Goal: Information Seeking & Learning: Find specific fact

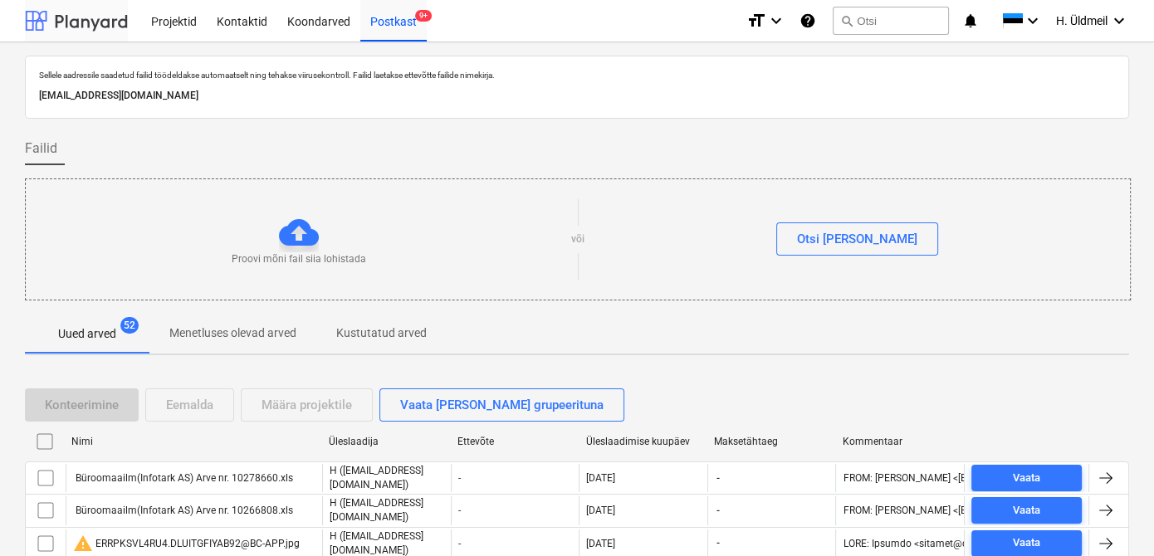
click at [96, 13] on div at bounding box center [76, 21] width 103 height 42
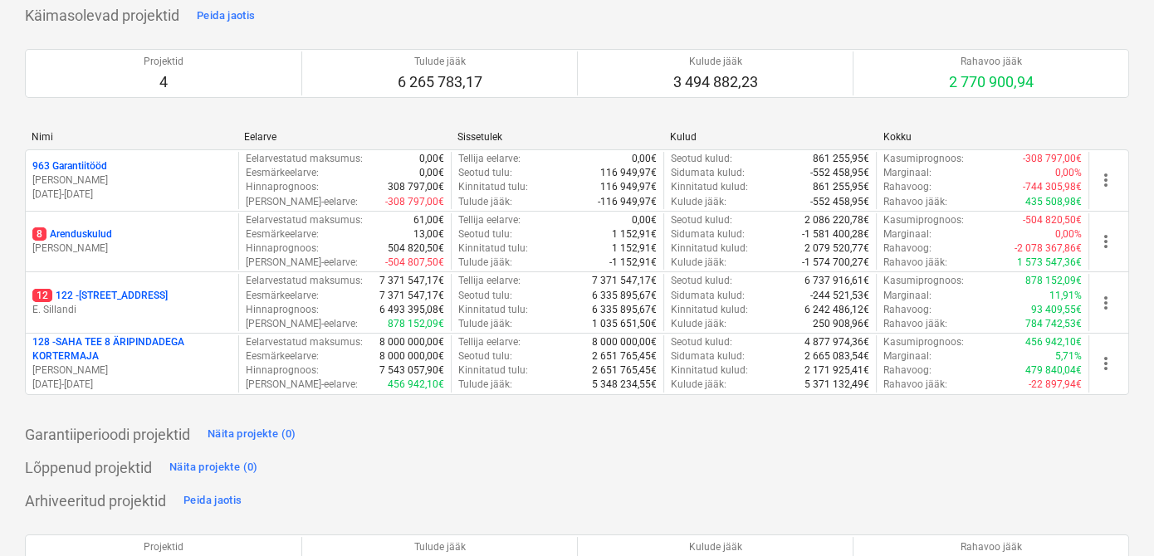
scroll to position [226, 0]
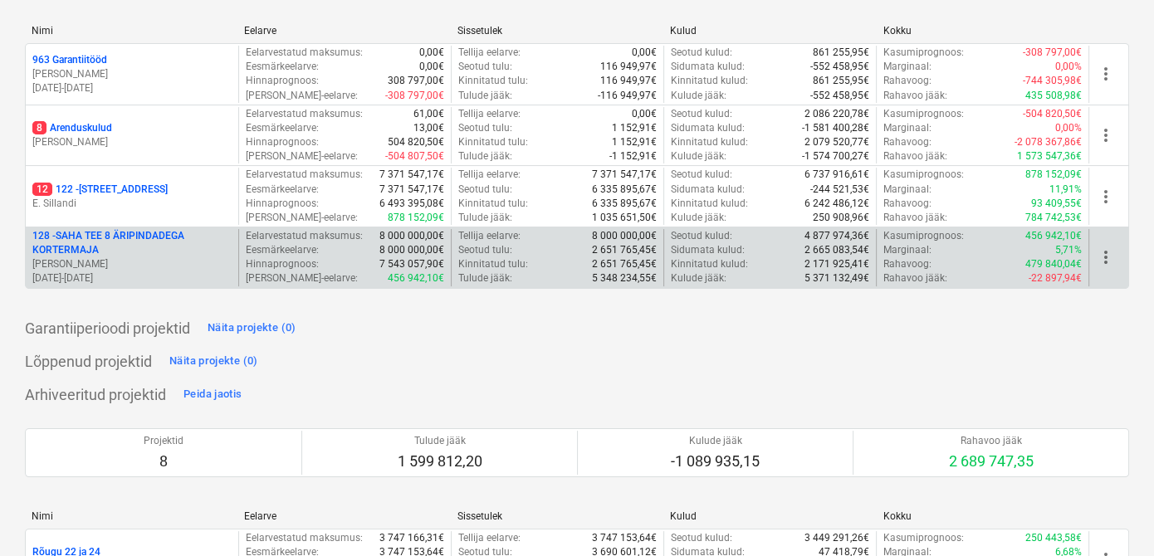
click at [96, 229] on p "128 - SAHA TEE 8 ÄRIPINDADEGA KORTERMAJA" at bounding box center [131, 243] width 199 height 28
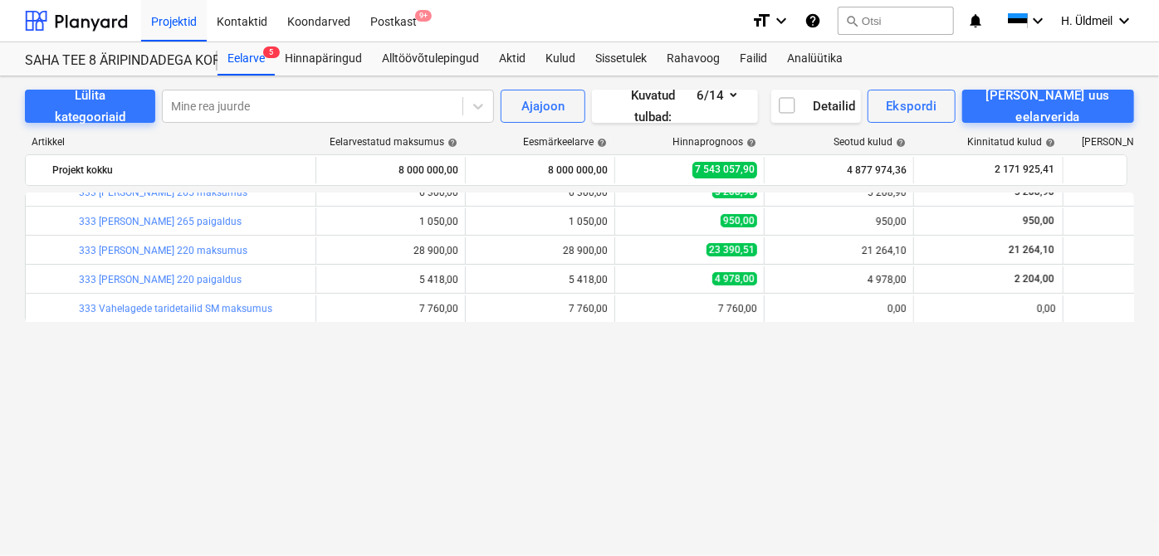
scroll to position [82, 0]
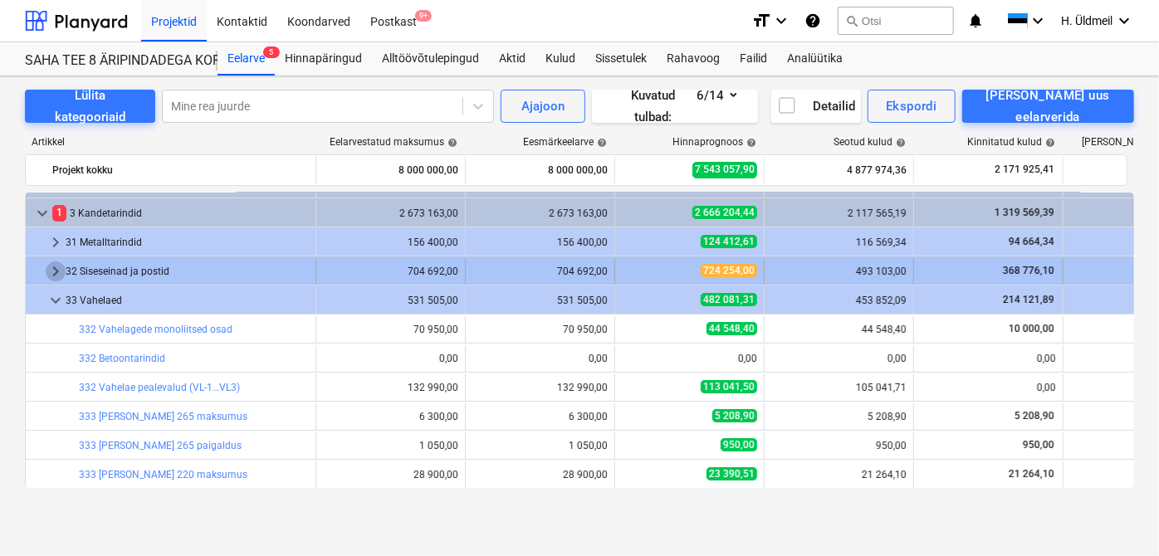
click at [53, 271] on span "keyboard_arrow_right" at bounding box center [56, 271] width 20 height 20
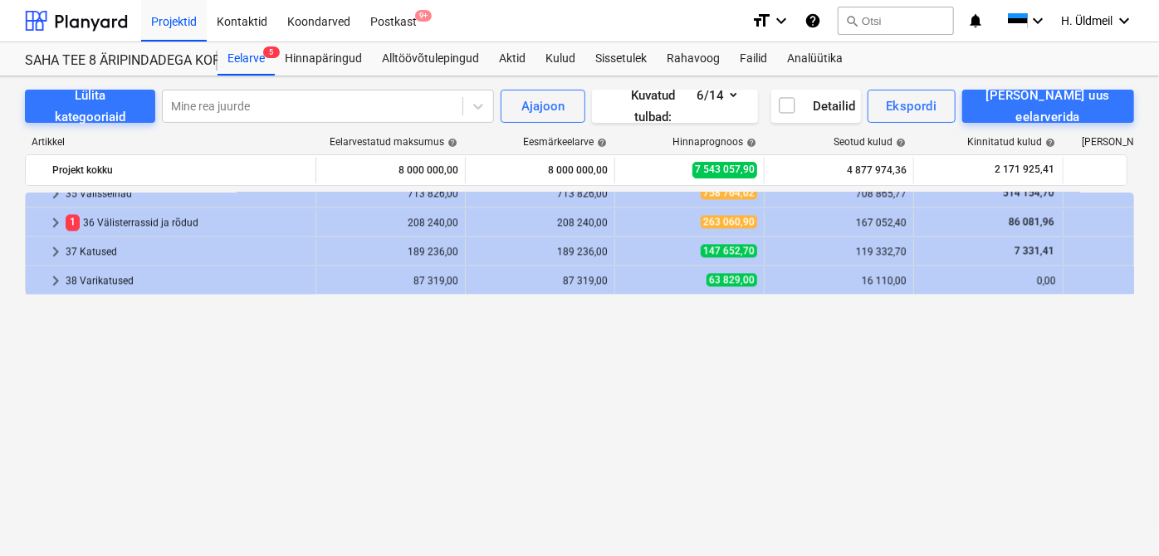
scroll to position [1735, 0]
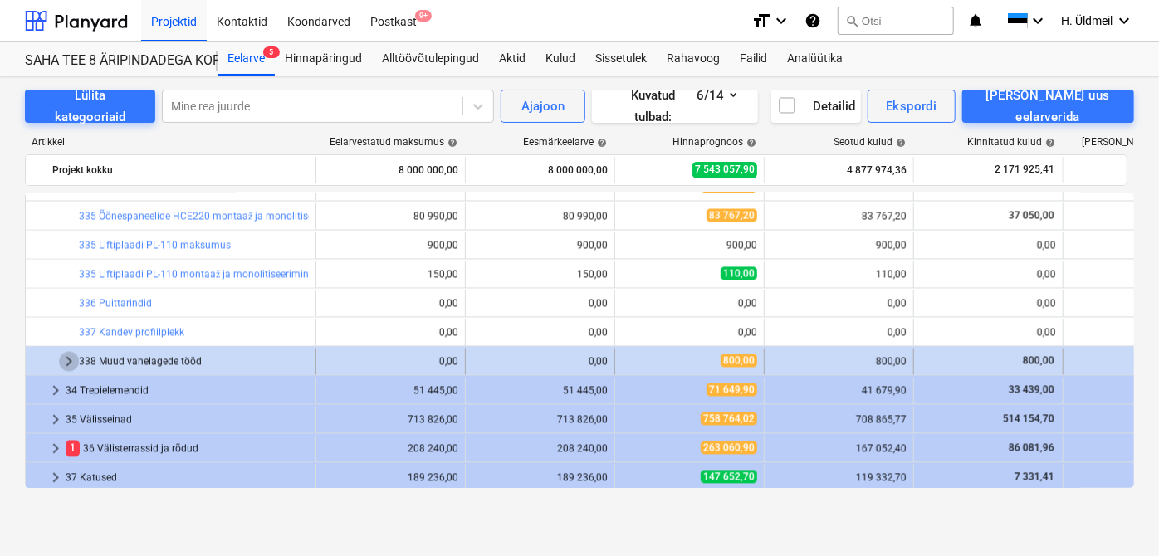
click at [64, 365] on span "keyboard_arrow_right" at bounding box center [69, 362] width 20 height 20
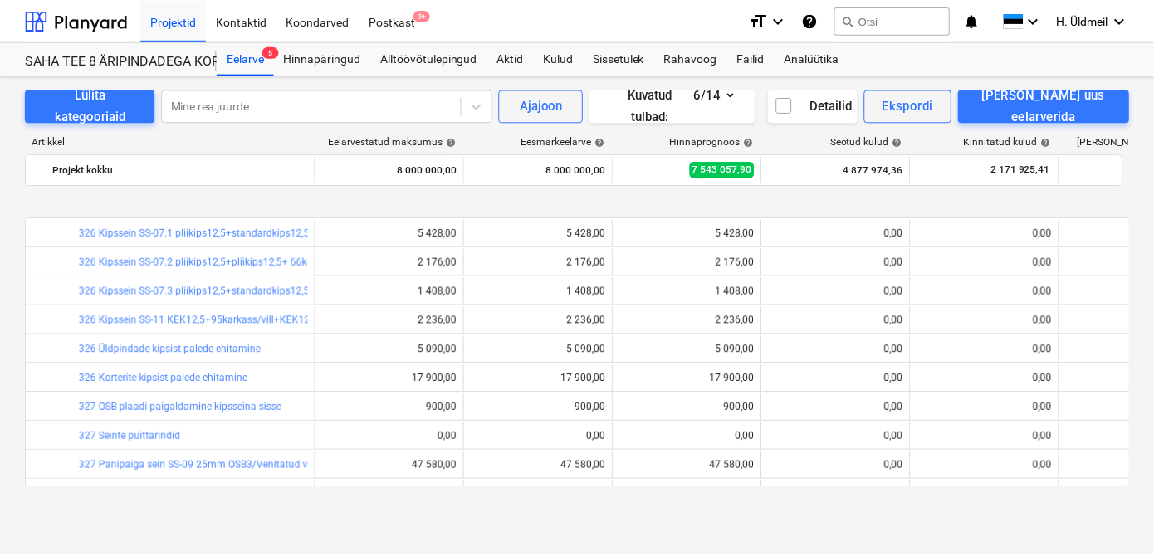
scroll to position [980, 0]
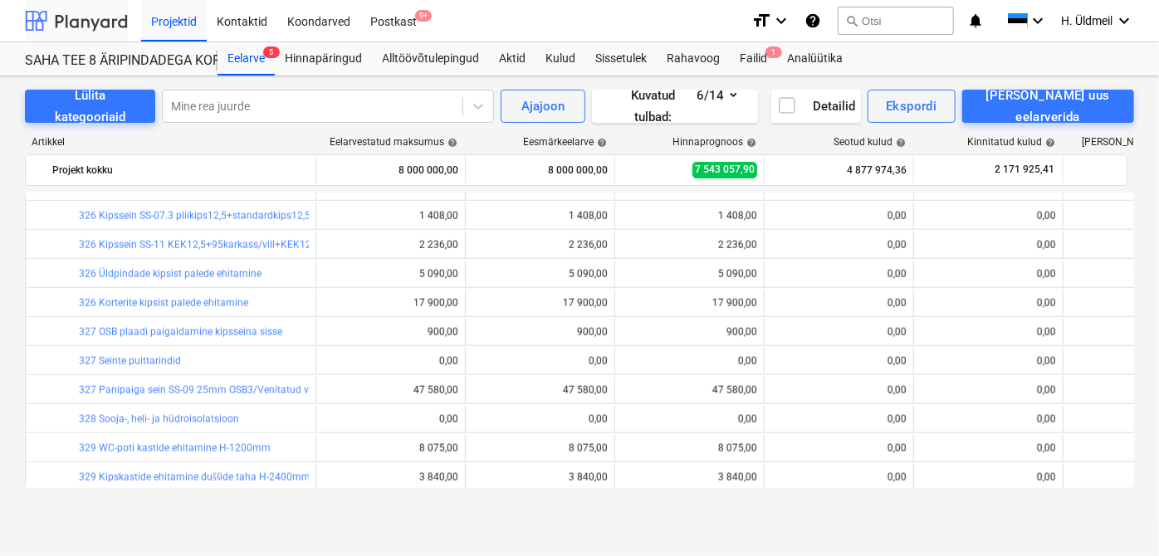
click at [90, 12] on div at bounding box center [76, 21] width 103 height 42
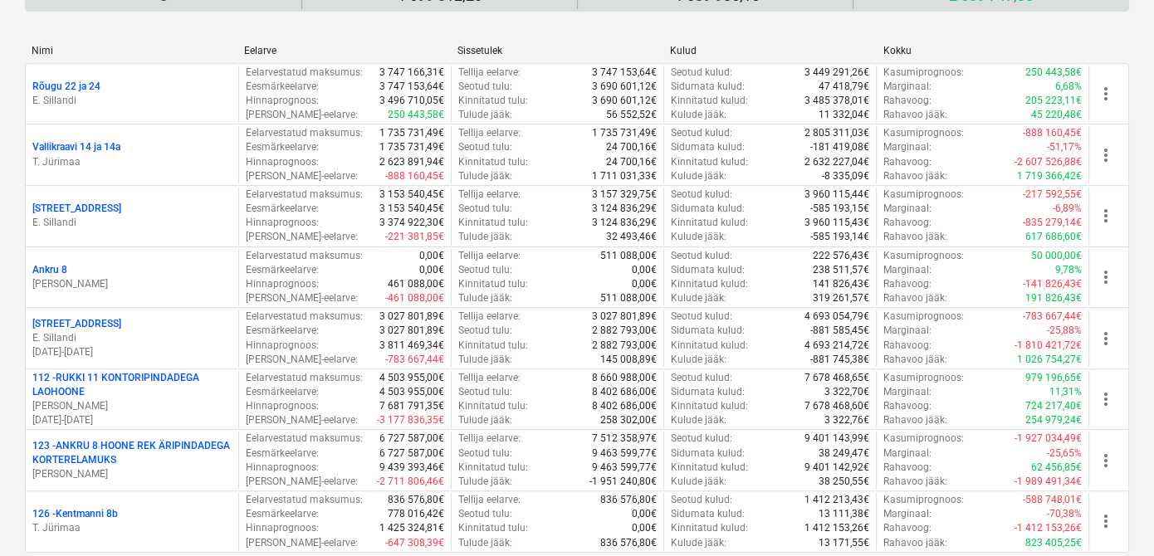
scroll to position [717, 0]
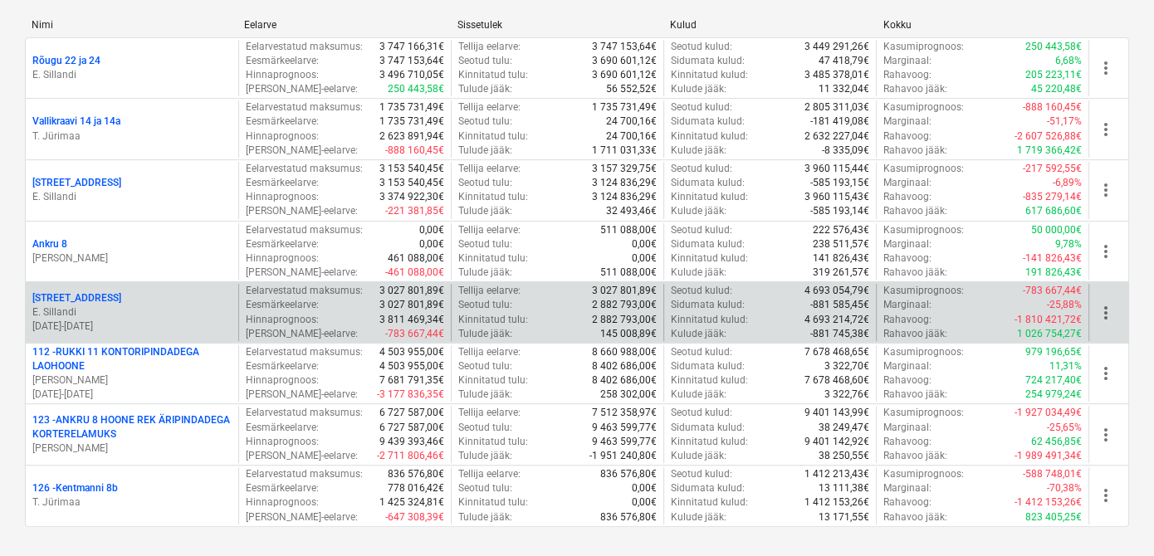
click at [51, 291] on p "[STREET_ADDRESS]" at bounding box center [76, 298] width 89 height 14
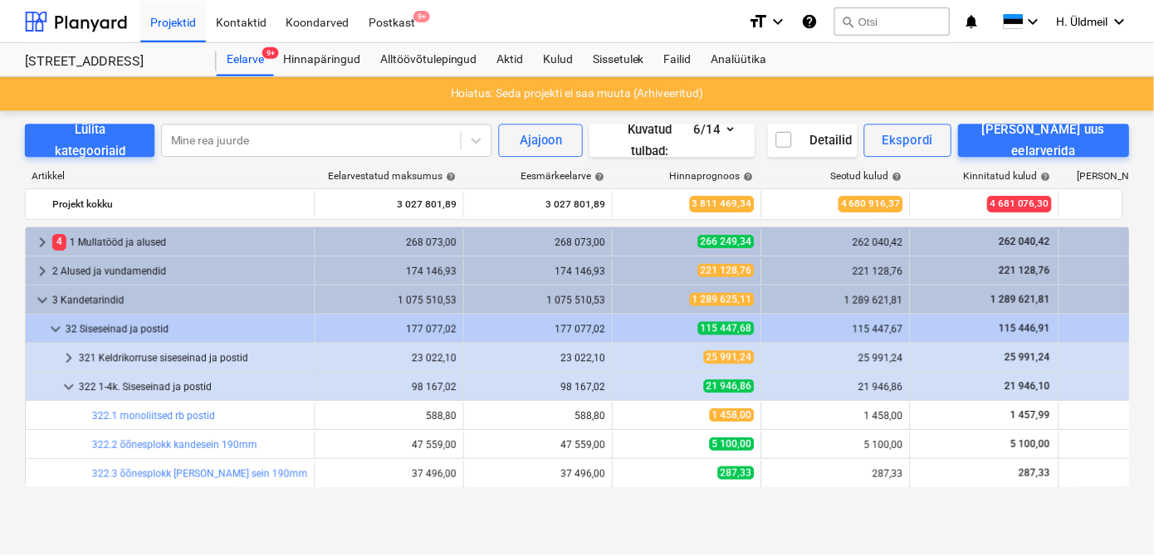
scroll to position [586, 0]
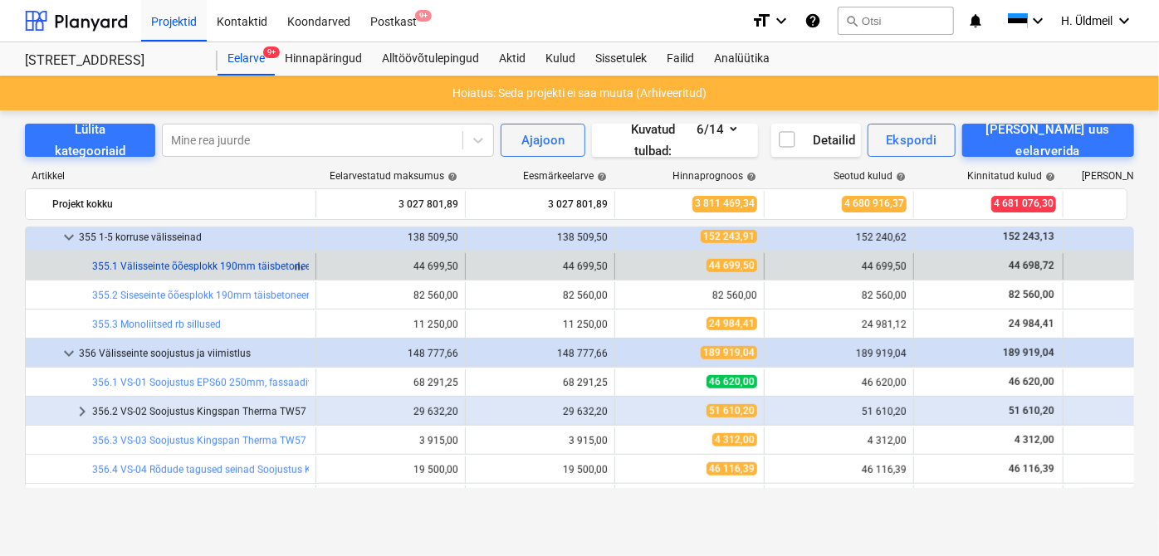
click at [177, 266] on link "355.1 Välisseinte õõesplokk 190mm täisbetoneeritud" at bounding box center [211, 267] width 239 height 12
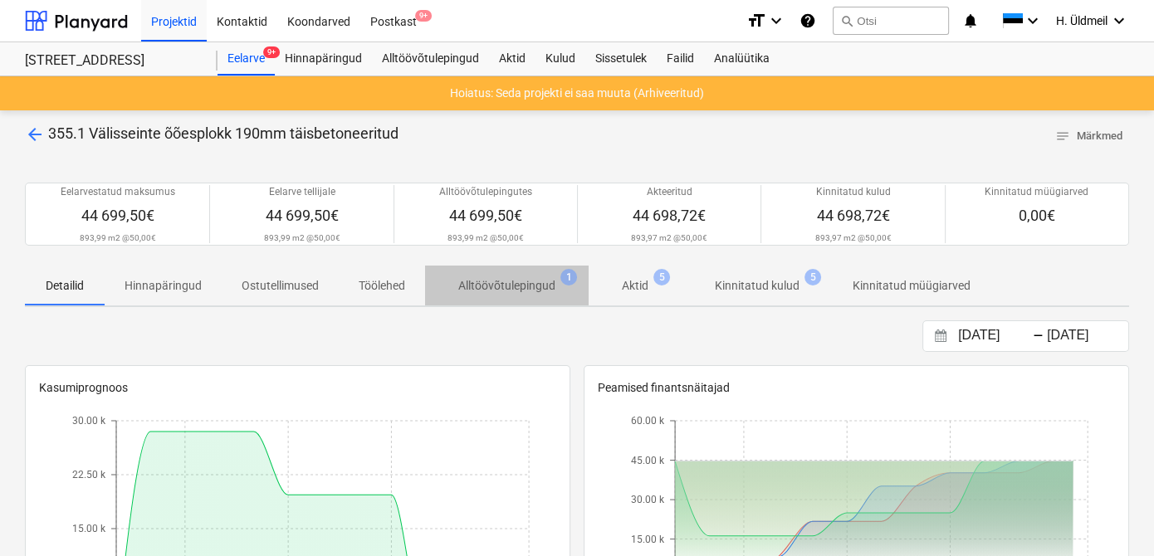
click at [515, 286] on p "Alltöövõtulepingud" at bounding box center [506, 285] width 97 height 17
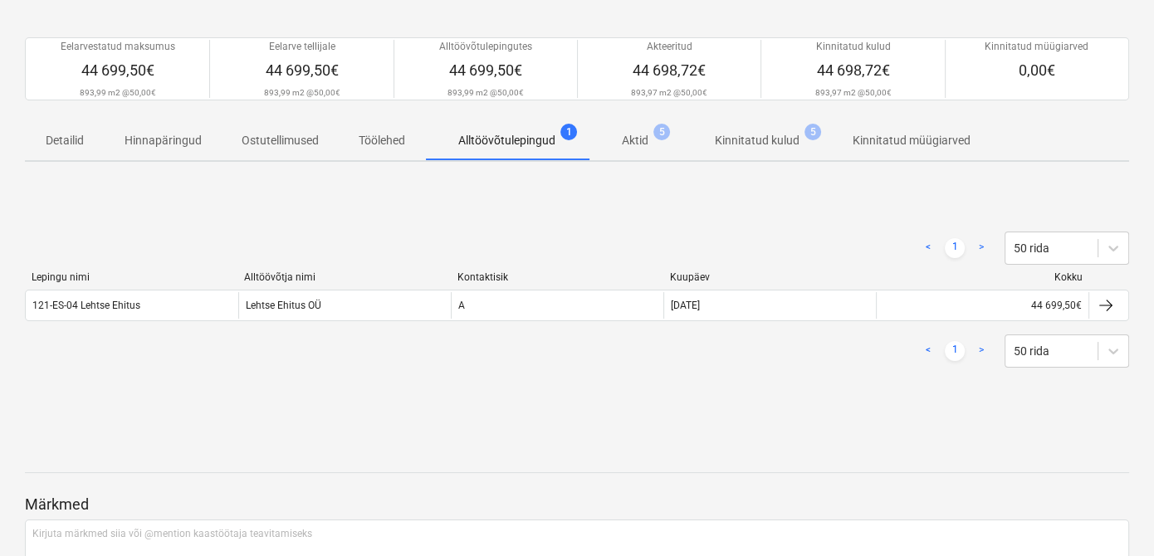
scroll to position [150, 0]
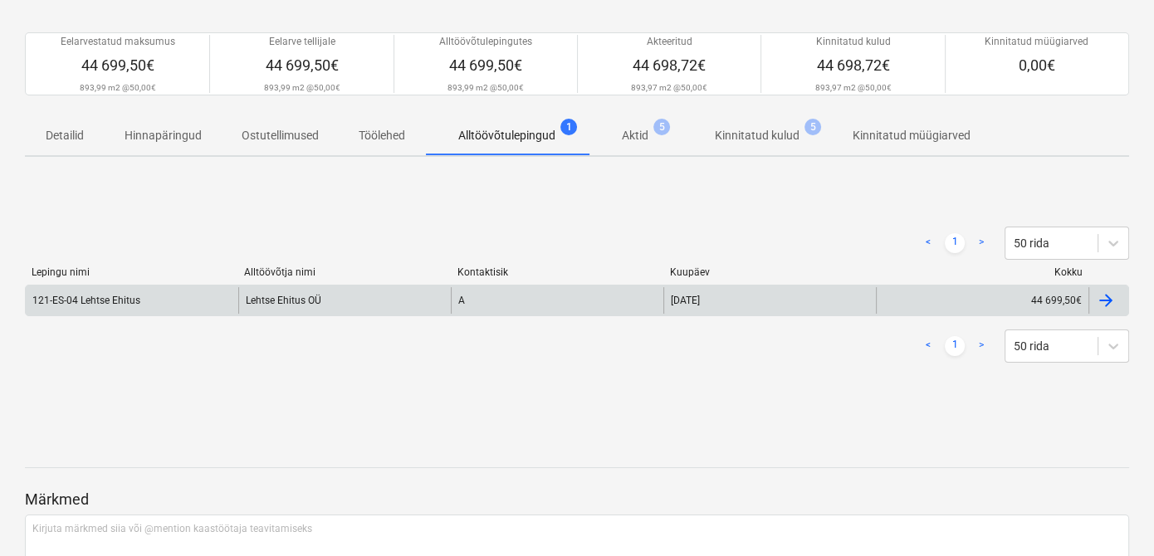
click at [305, 300] on div "Lehtse Ehitus OÜ" at bounding box center [344, 300] width 213 height 27
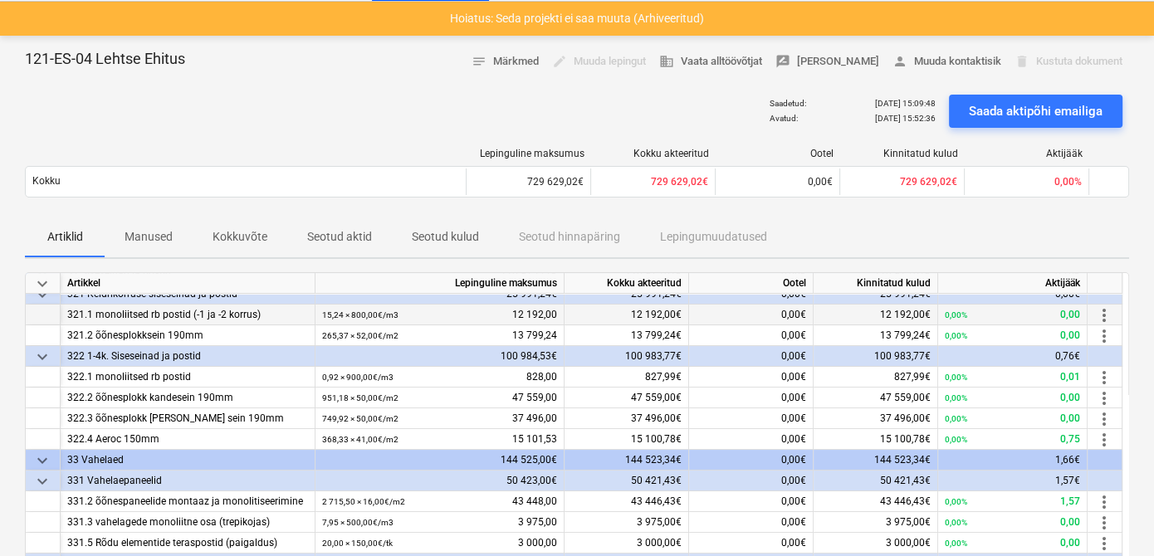
scroll to position [301, 0]
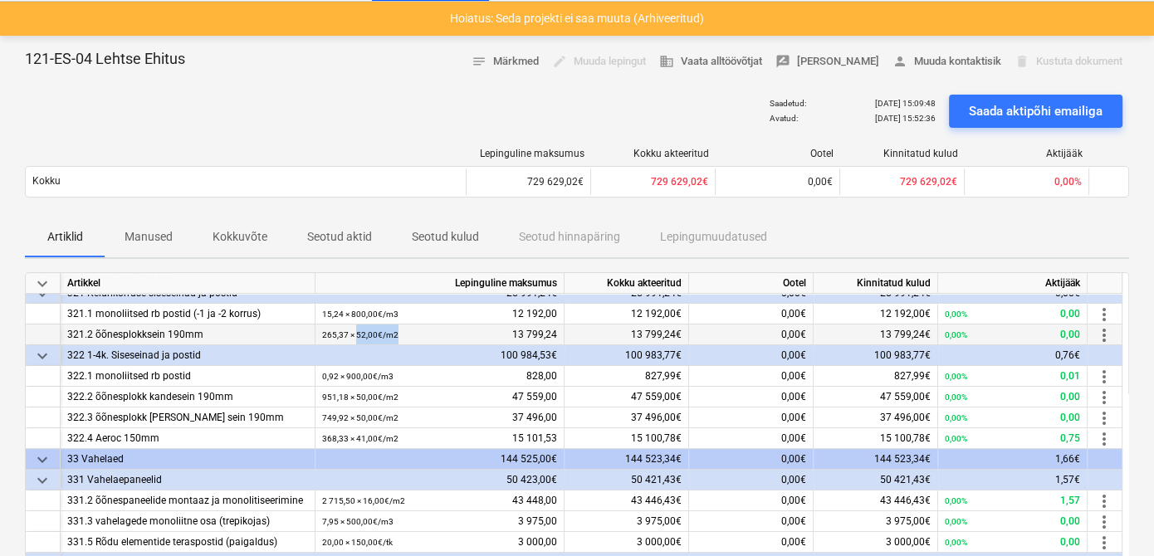
drag, startPoint x: 354, startPoint y: 334, endPoint x: 402, endPoint y: 335, distance: 48.2
click at [402, 335] on div "265,37 × 52,00€ / m2 13 799,24" at bounding box center [439, 335] width 235 height 21
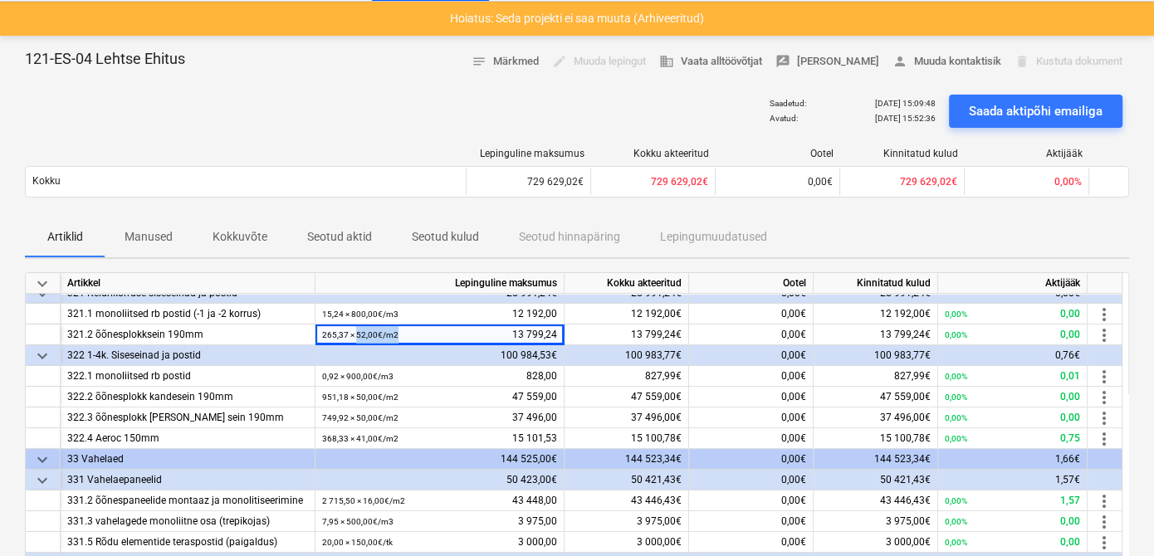
scroll to position [150, 0]
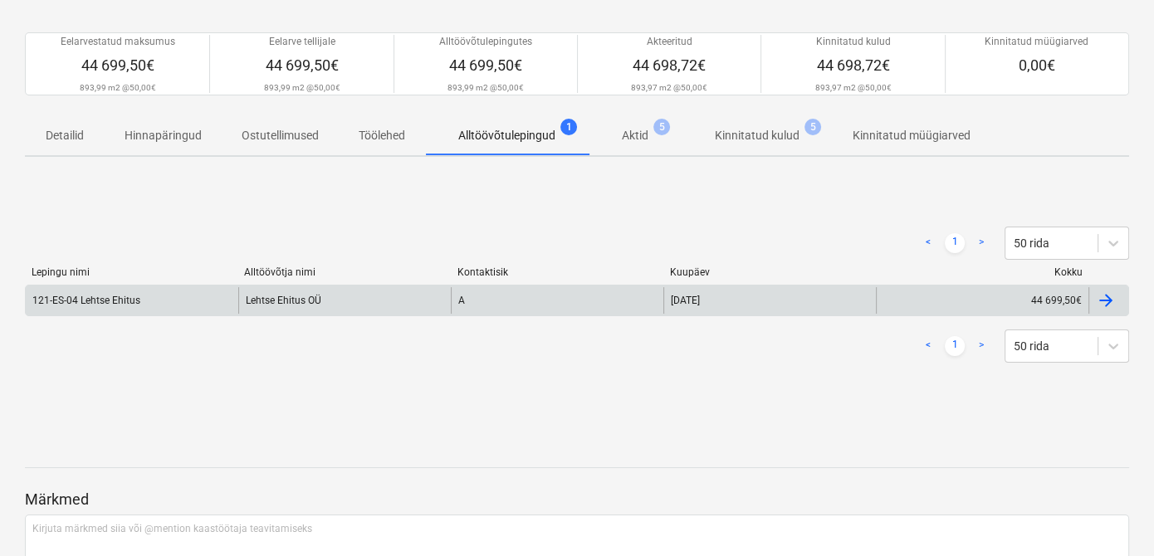
click at [287, 300] on div "Lehtse Ehitus OÜ" at bounding box center [344, 300] width 213 height 27
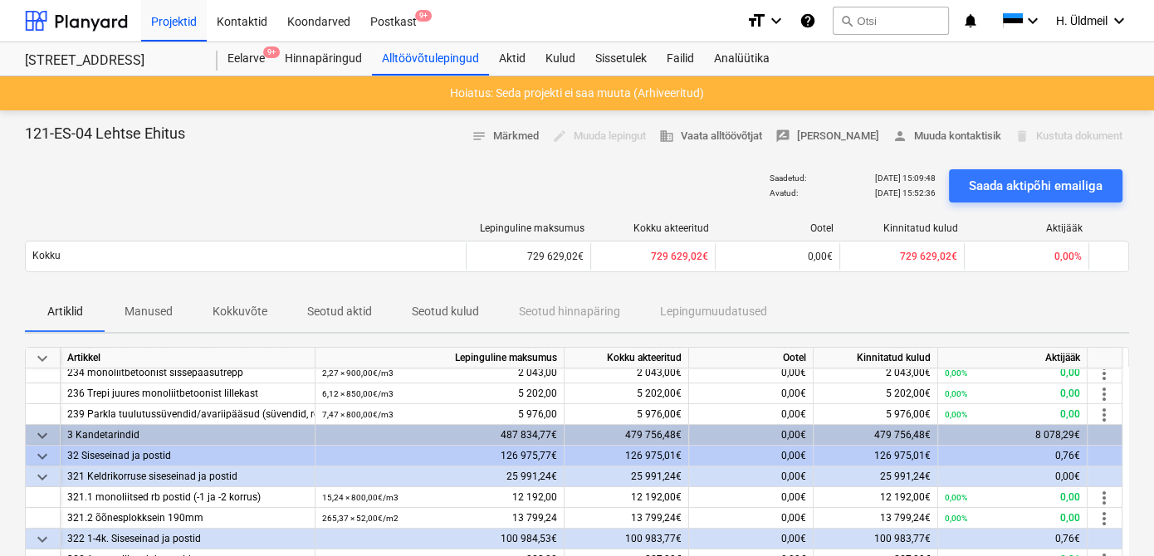
scroll to position [226, 0]
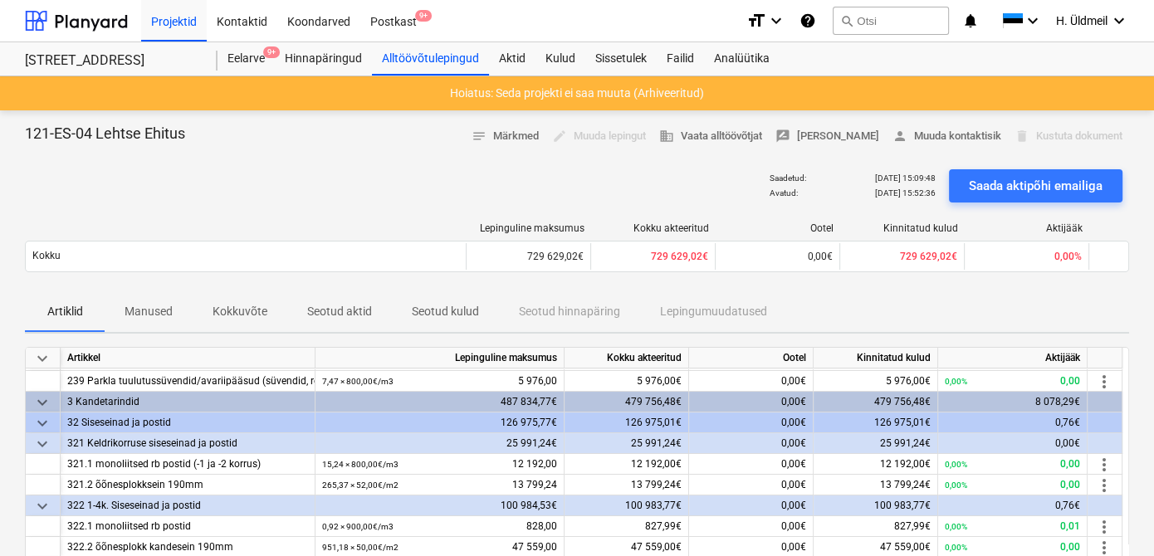
scroll to position [150, 0]
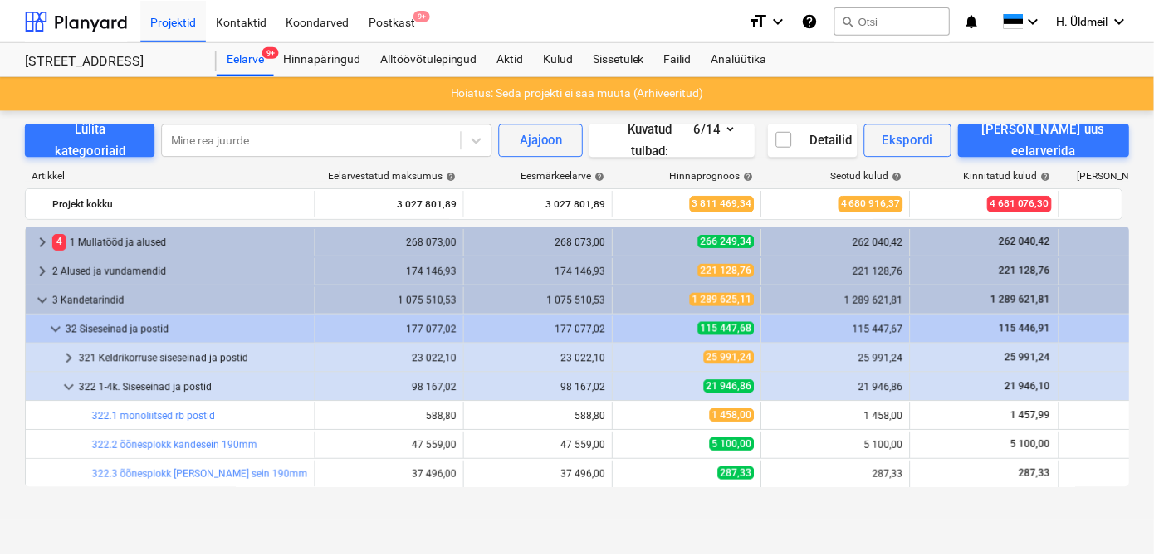
scroll to position [586, 0]
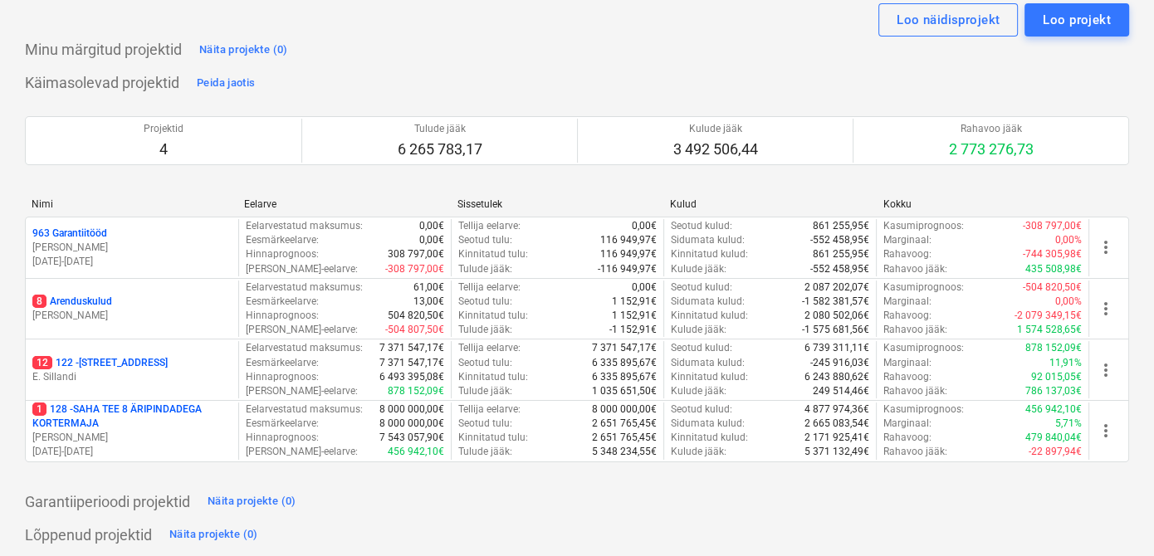
scroll to position [226, 0]
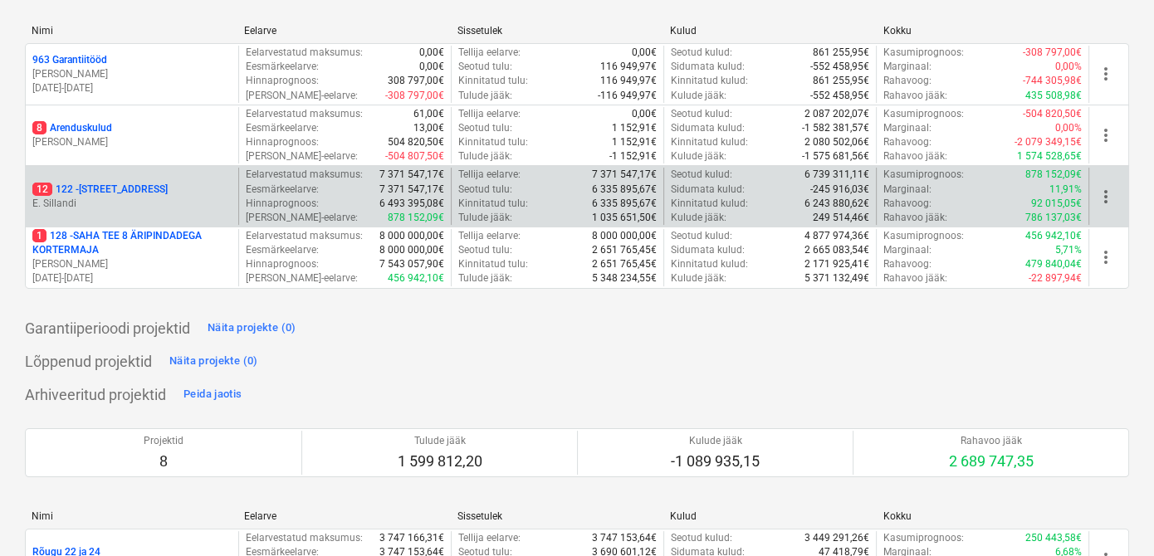
click at [88, 197] on p "E. Sillandi" at bounding box center [131, 204] width 199 height 14
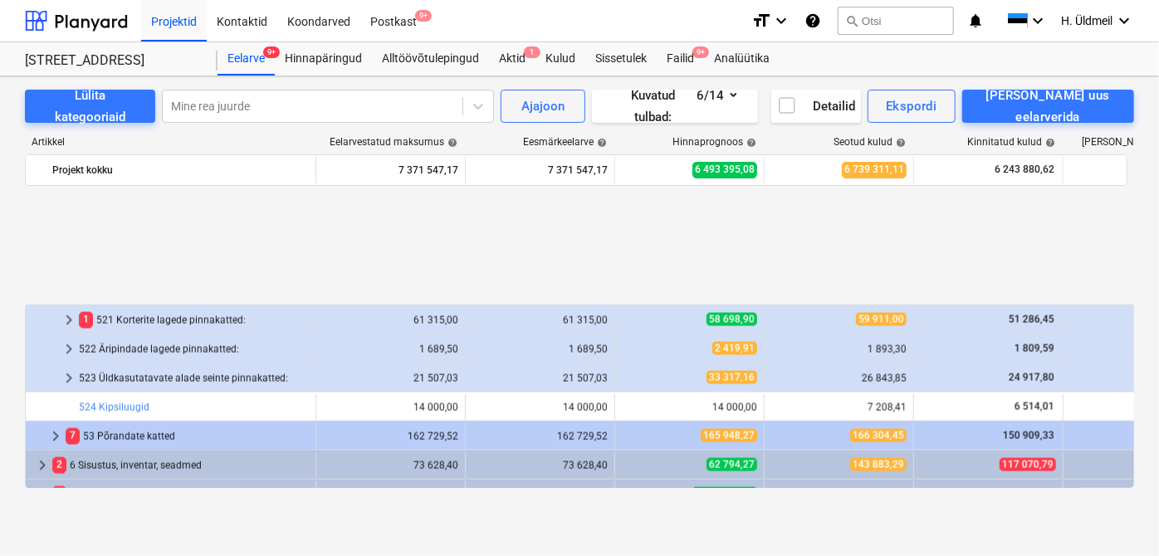
scroll to position [1434, 0]
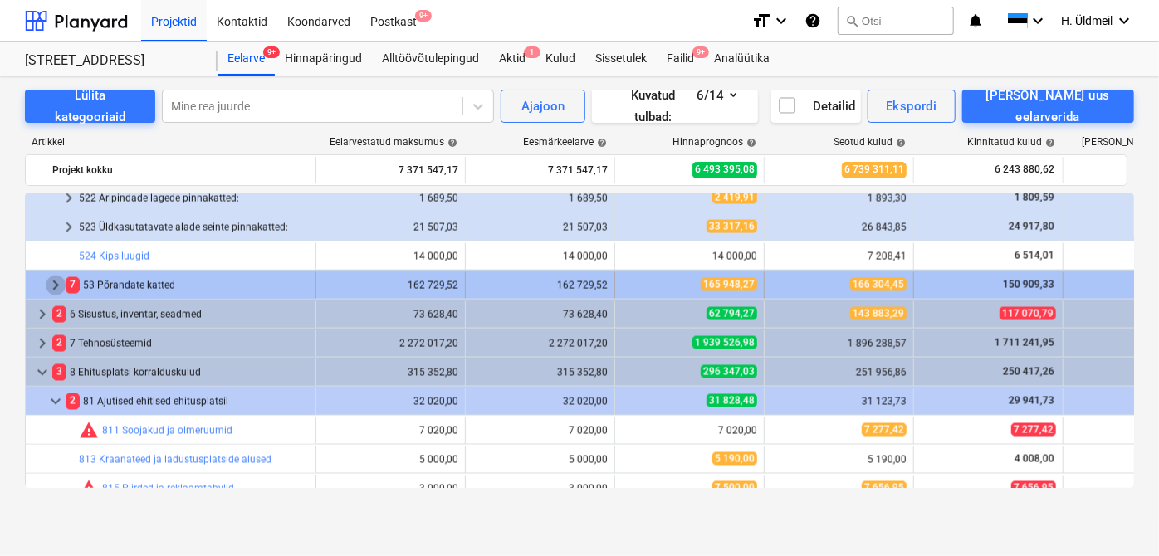
click at [51, 285] on span "keyboard_arrow_right" at bounding box center [56, 286] width 20 height 20
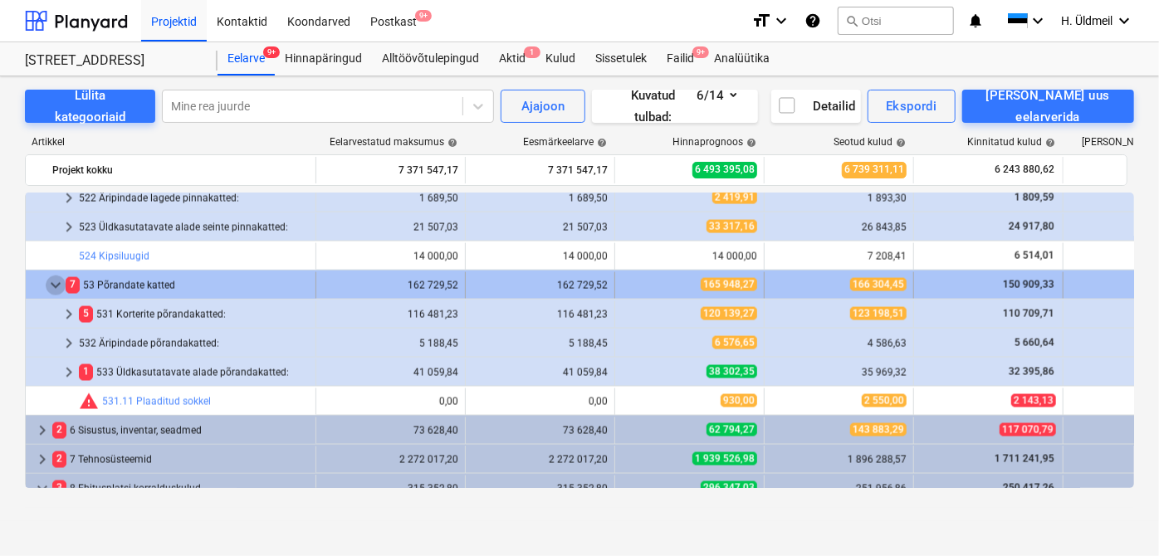
click at [50, 286] on span "keyboard_arrow_down" at bounding box center [56, 286] width 20 height 20
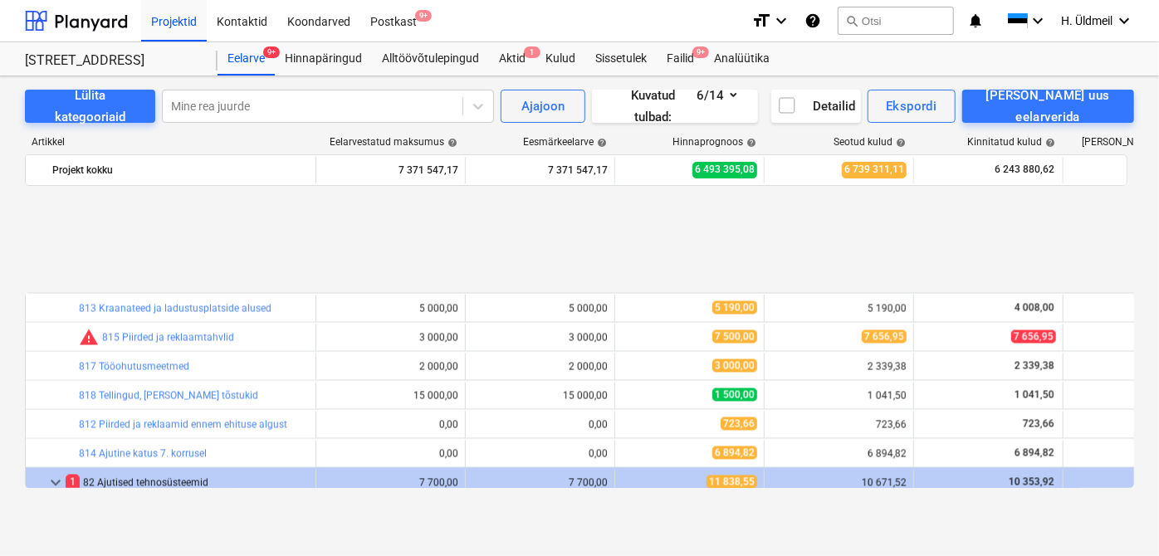
scroll to position [1735, 0]
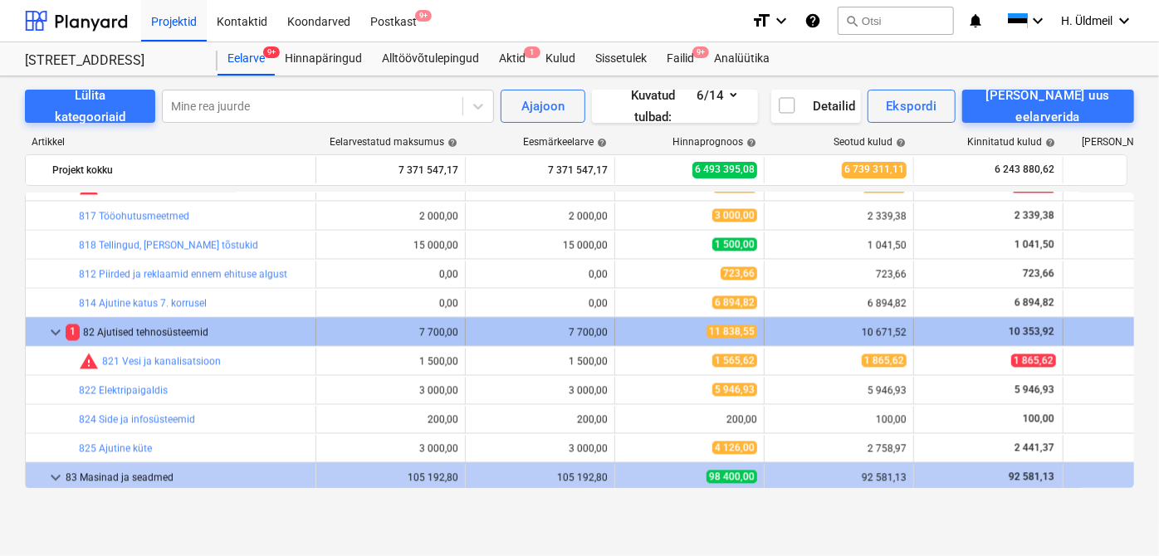
click at [50, 330] on span "keyboard_arrow_down" at bounding box center [56, 333] width 20 height 20
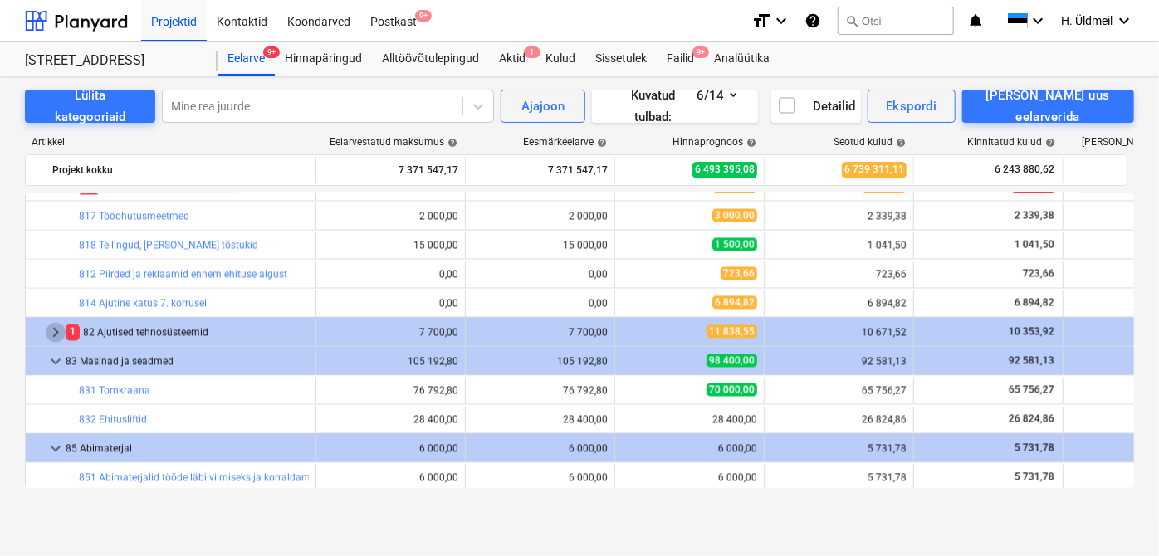
click at [50, 330] on span "keyboard_arrow_right" at bounding box center [56, 333] width 20 height 20
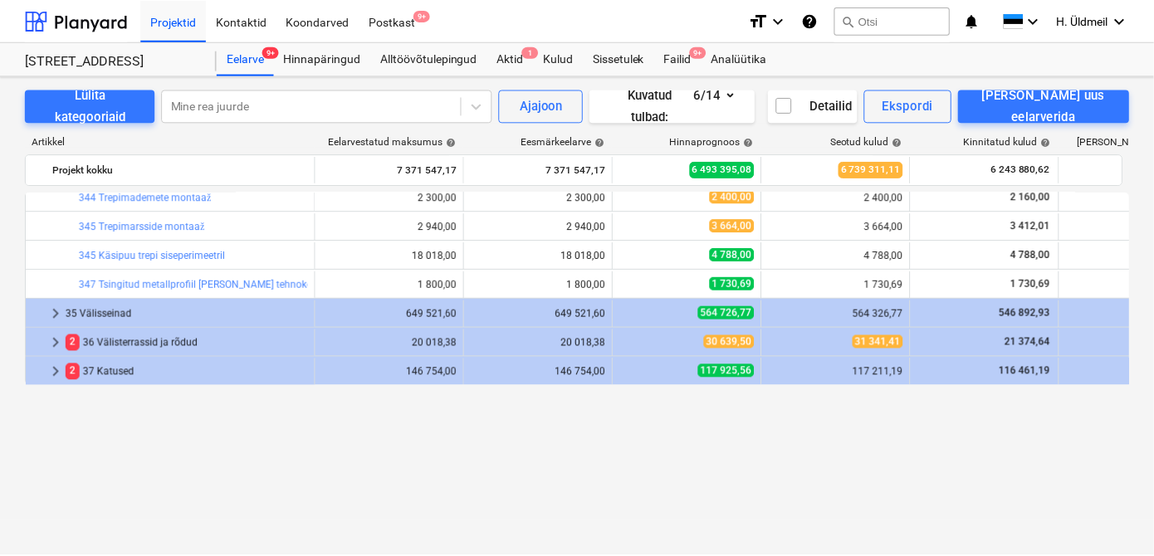
scroll to position [528, 0]
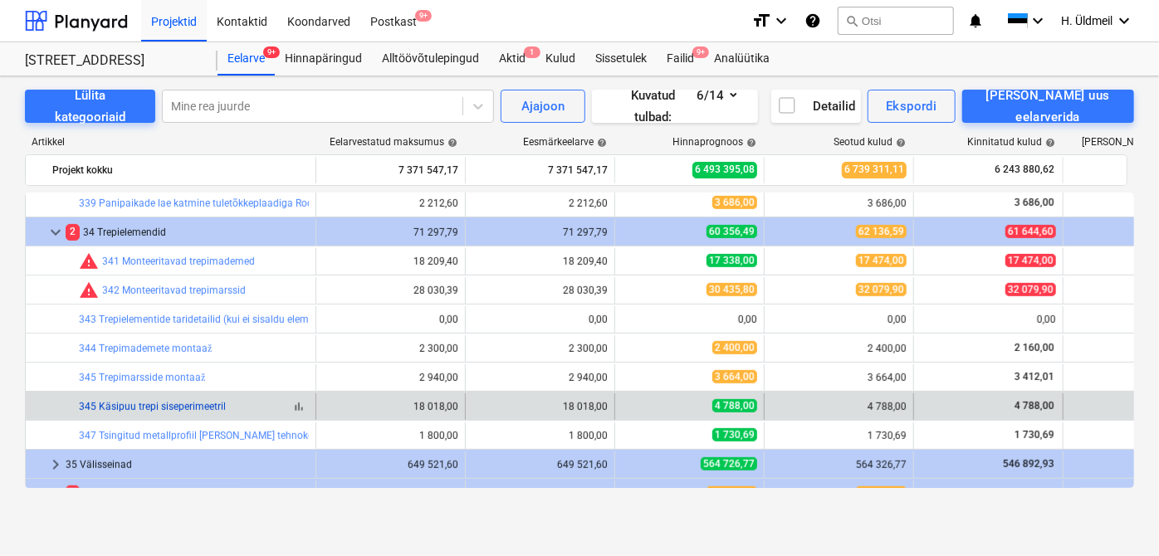
click at [137, 408] on link "345 Käsipuu trepi siseperimeetril" at bounding box center [152, 407] width 147 height 12
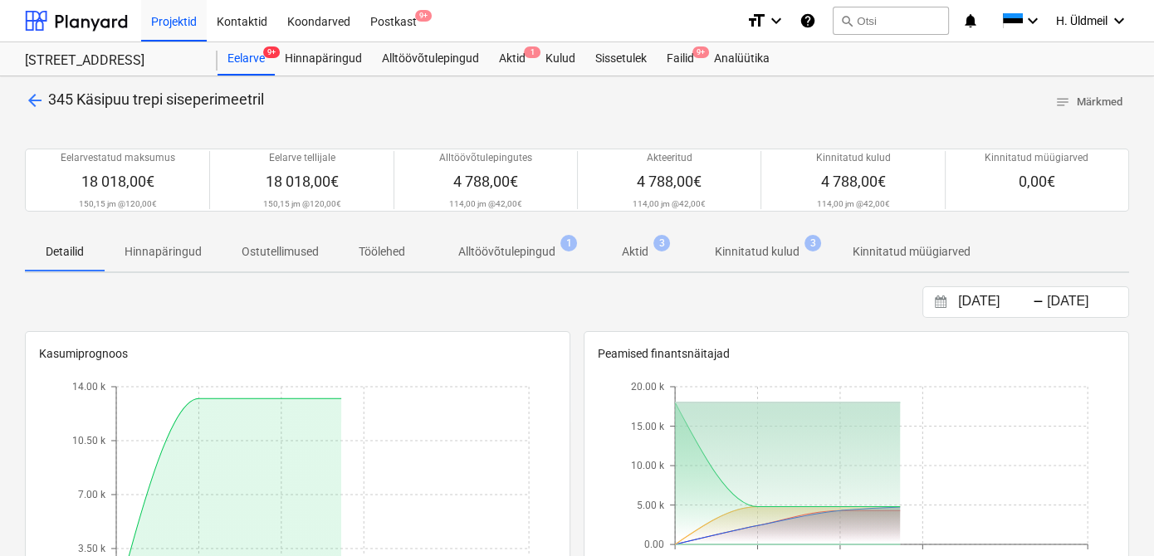
click at [506, 251] on p "Alltöövõtulepingud" at bounding box center [506, 251] width 97 height 17
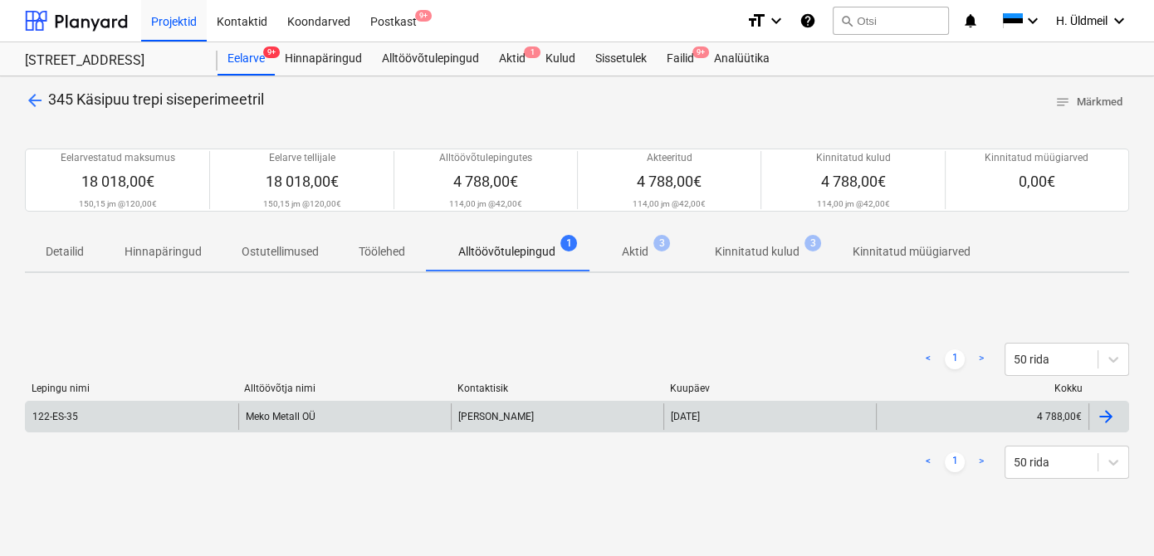
click at [274, 408] on div "Meko Metall OÜ" at bounding box center [344, 416] width 213 height 27
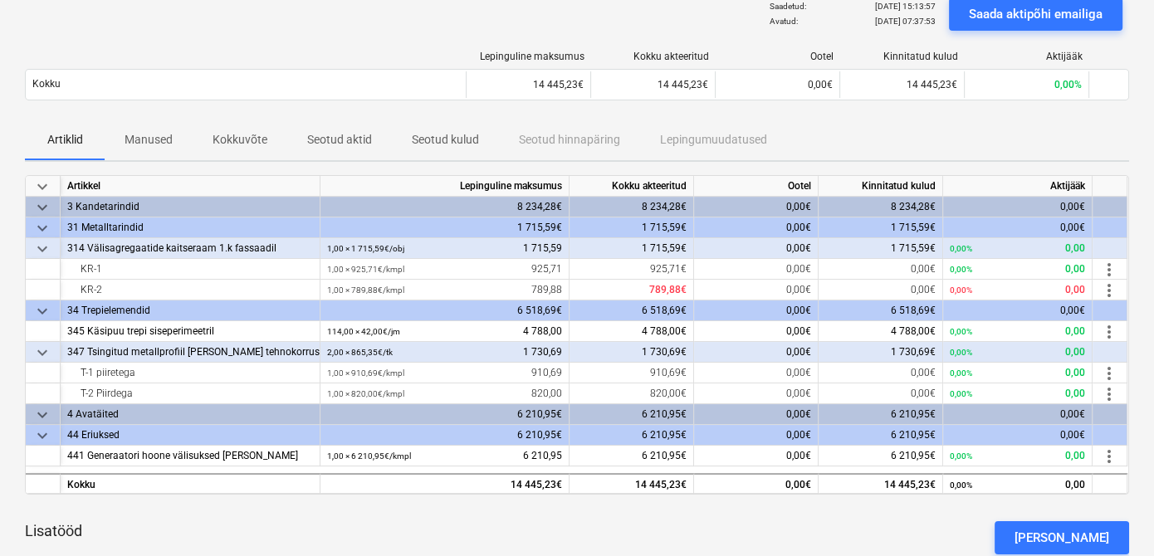
scroll to position [150, 0]
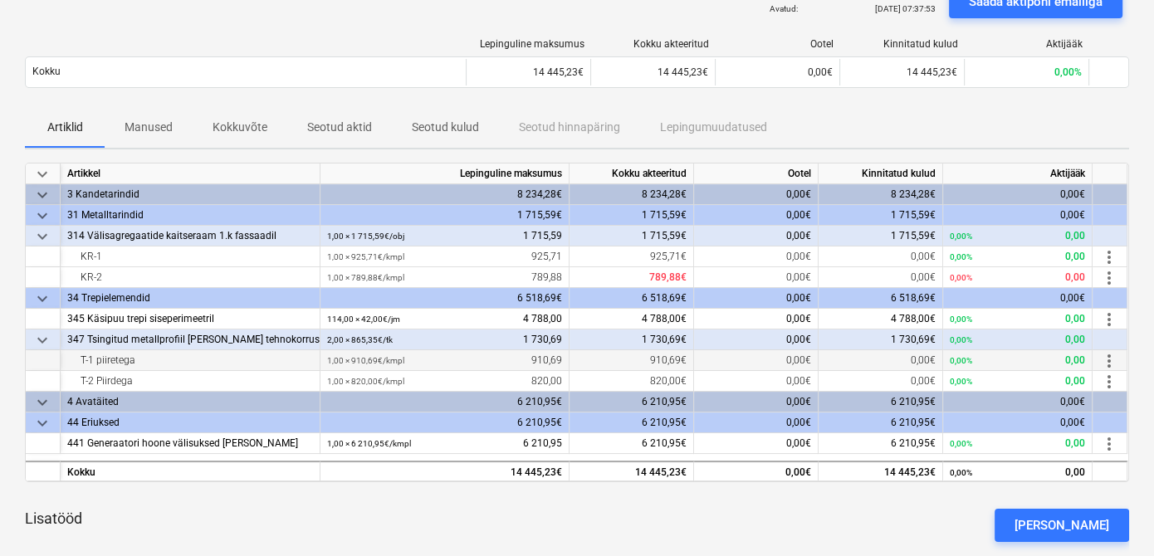
drag, startPoint x: 81, startPoint y: 360, endPoint x: 139, endPoint y: 363, distance: 58.2
click at [139, 363] on div "T-1 piiretega" at bounding box center [190, 360] width 246 height 21
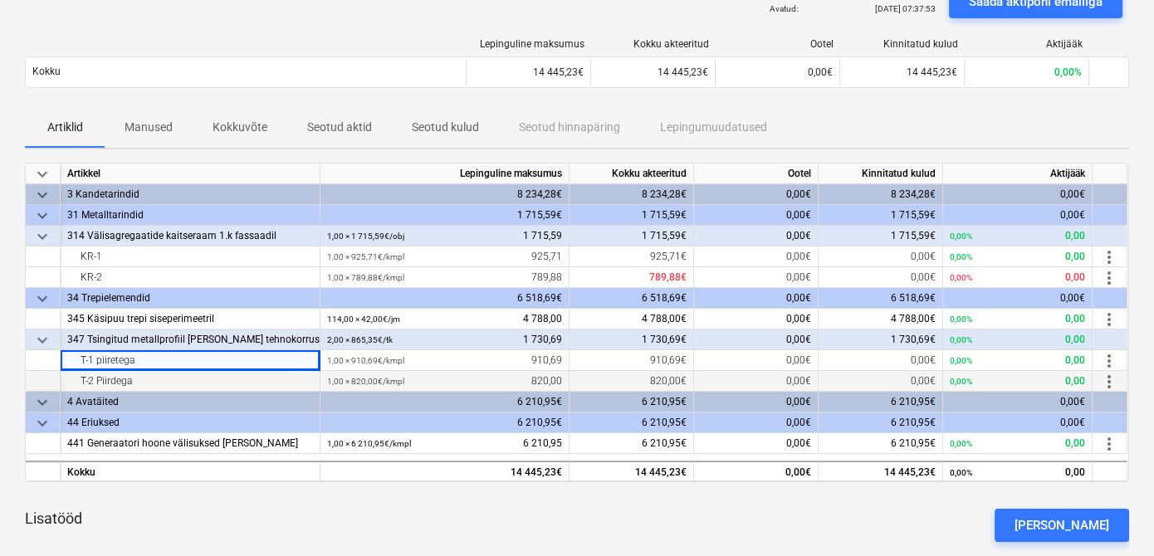
click at [140, 385] on div "T-2 Piirdega" at bounding box center [190, 381] width 246 height 21
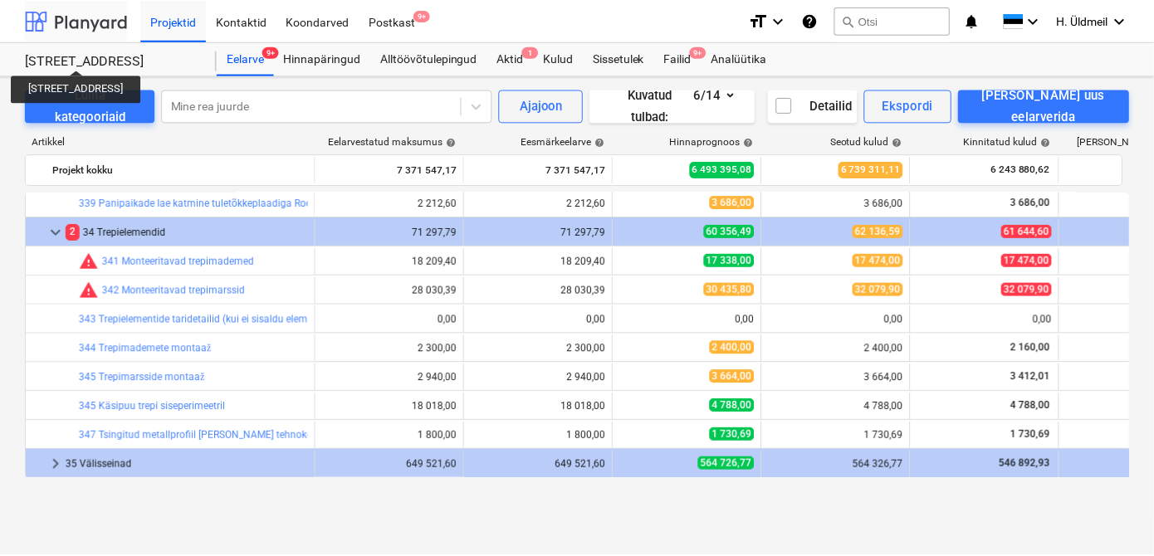
scroll to position [452, 0]
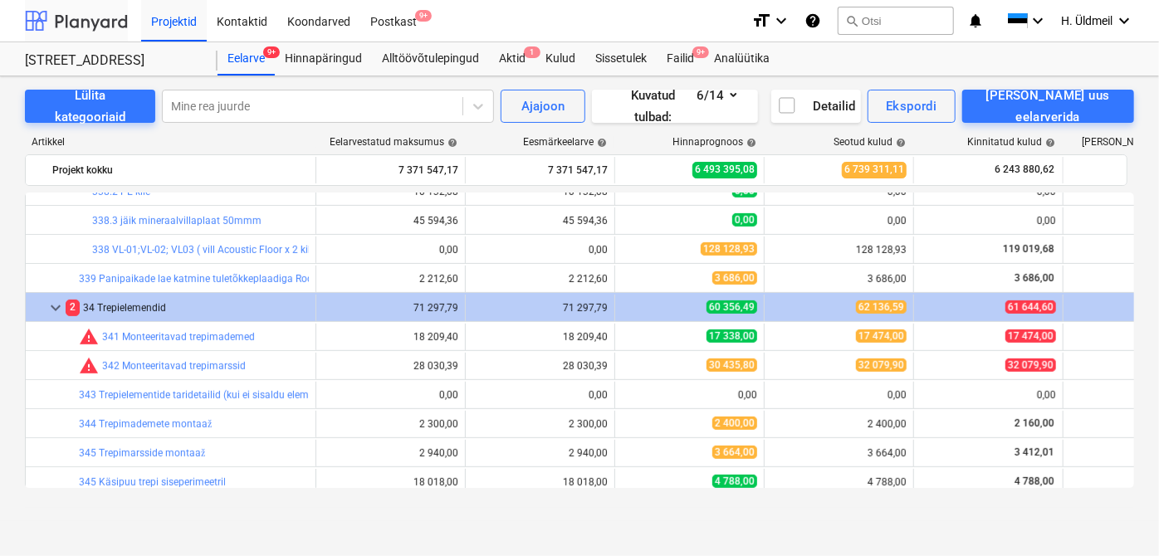
click at [56, 18] on div at bounding box center [76, 21] width 103 height 42
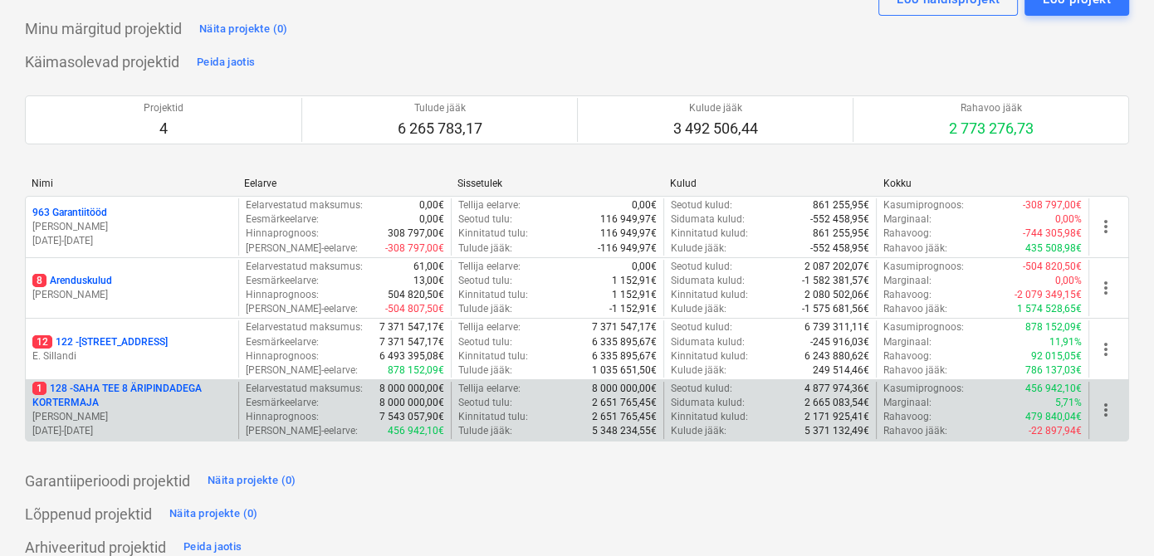
scroll to position [75, 0]
click at [118, 386] on p "1 128 - SAHA TEE 8 ÄRIPINDADEGA KORTERMAJA" at bounding box center [131, 394] width 199 height 28
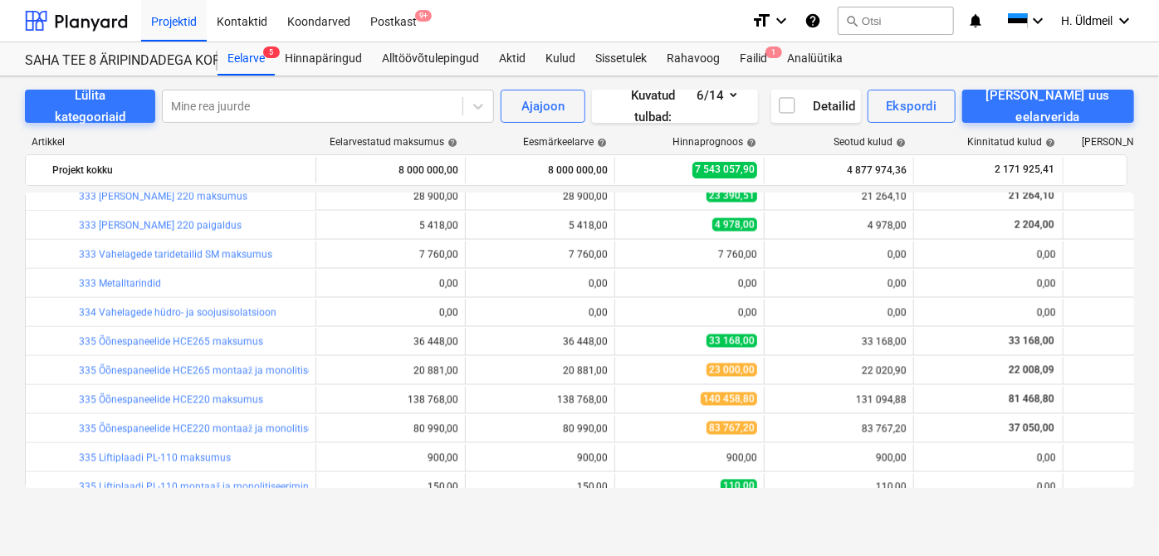
scroll to position [1810, 0]
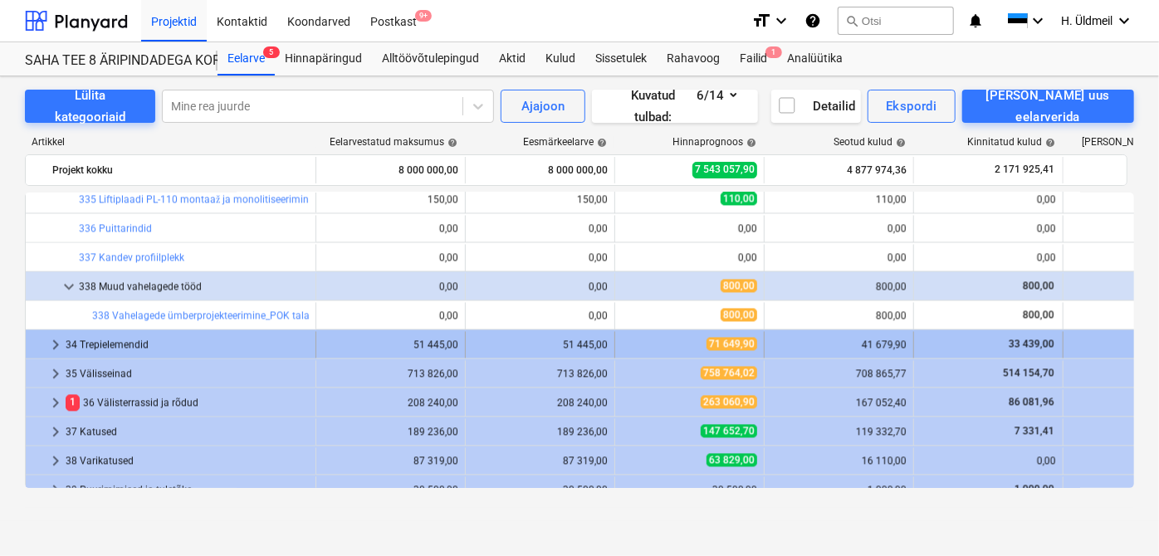
click at [52, 344] on span "keyboard_arrow_right" at bounding box center [56, 345] width 20 height 20
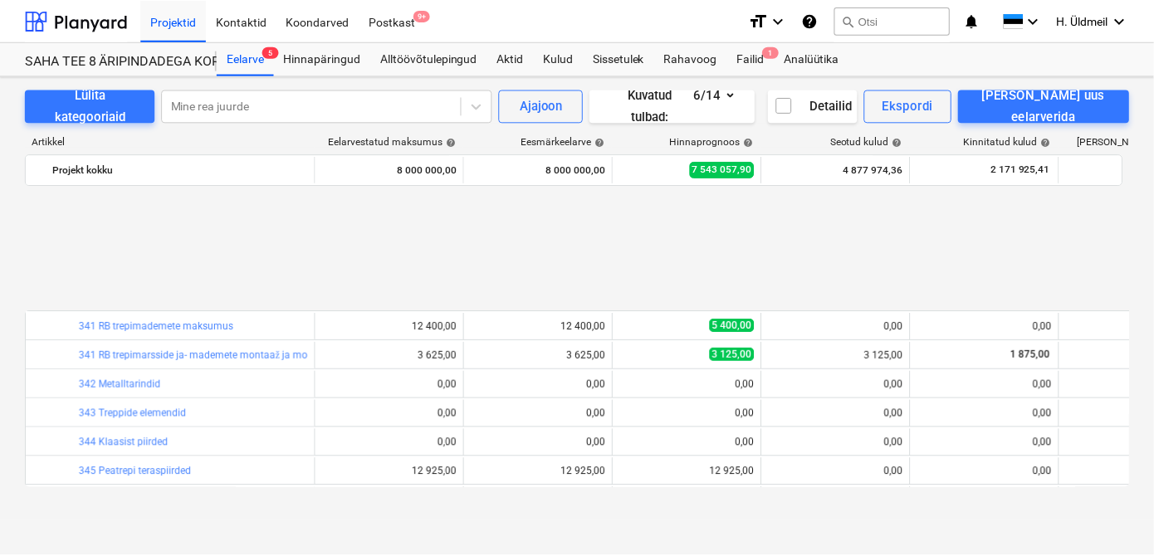
scroll to position [2037, 0]
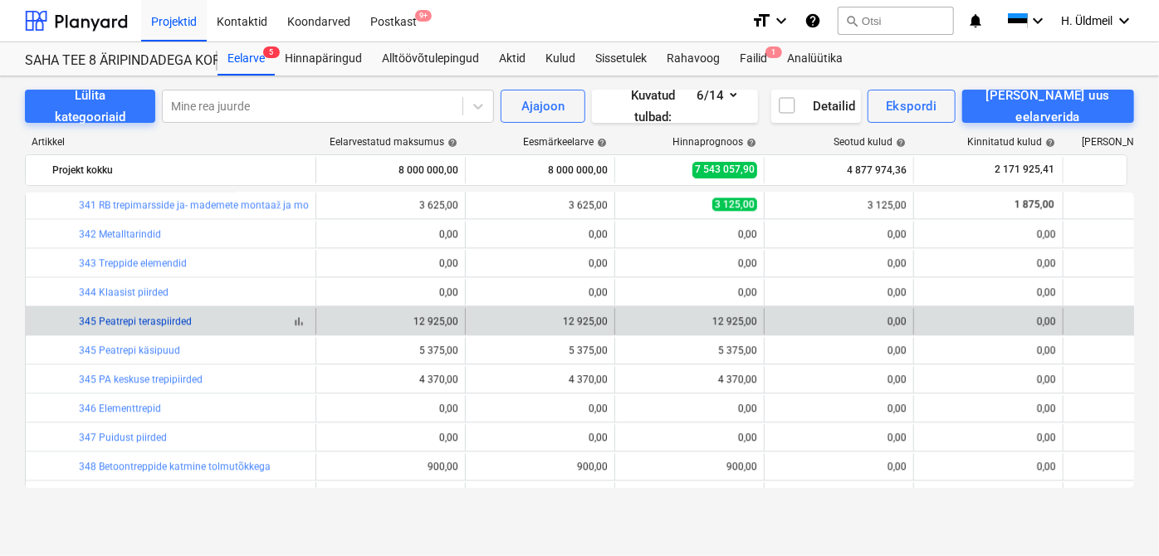
click at [143, 318] on link "345 Peatrepi teraspiirded" at bounding box center [135, 321] width 113 height 12
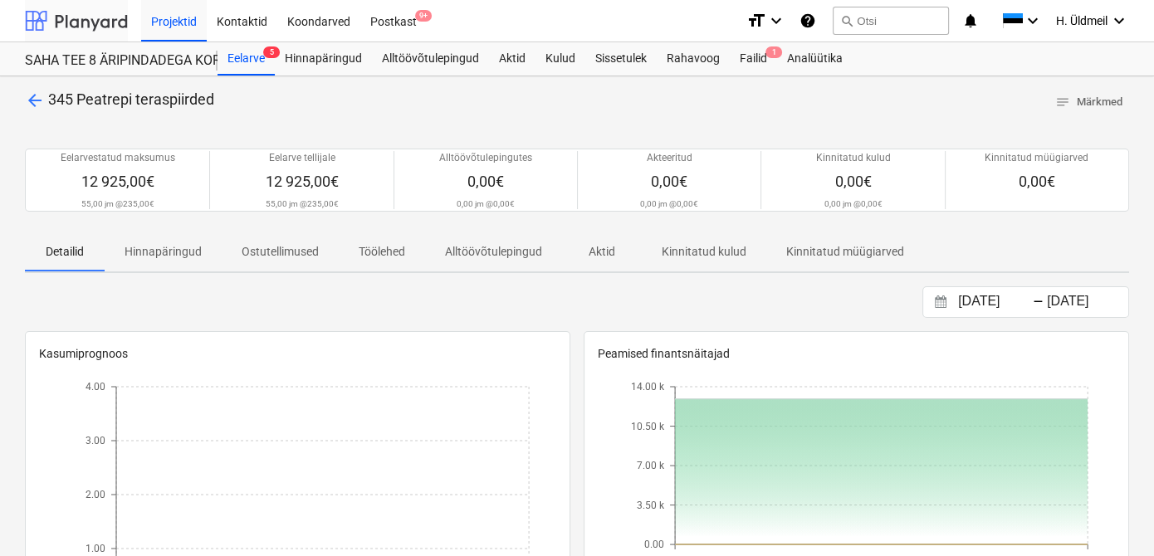
click at [81, 27] on div at bounding box center [76, 21] width 103 height 42
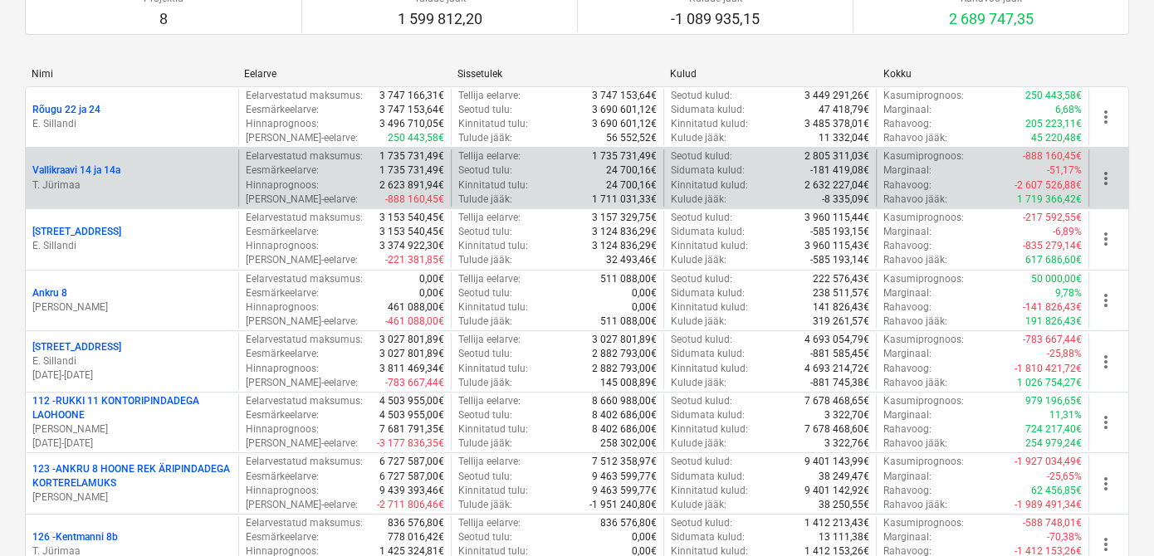
scroll to position [679, 0]
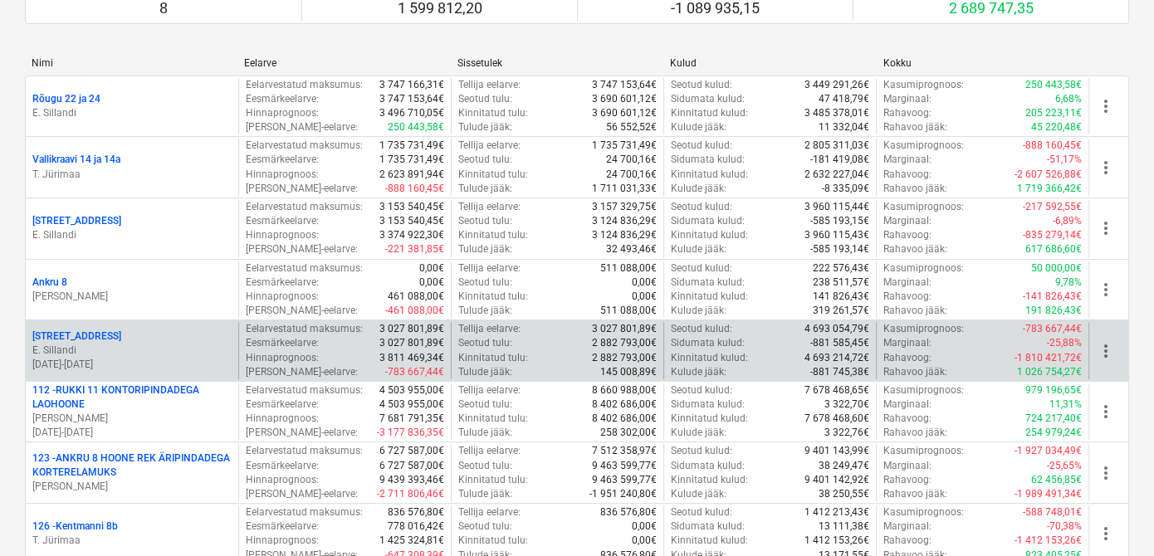
click at [44, 333] on p "[STREET_ADDRESS]" at bounding box center [76, 337] width 89 height 14
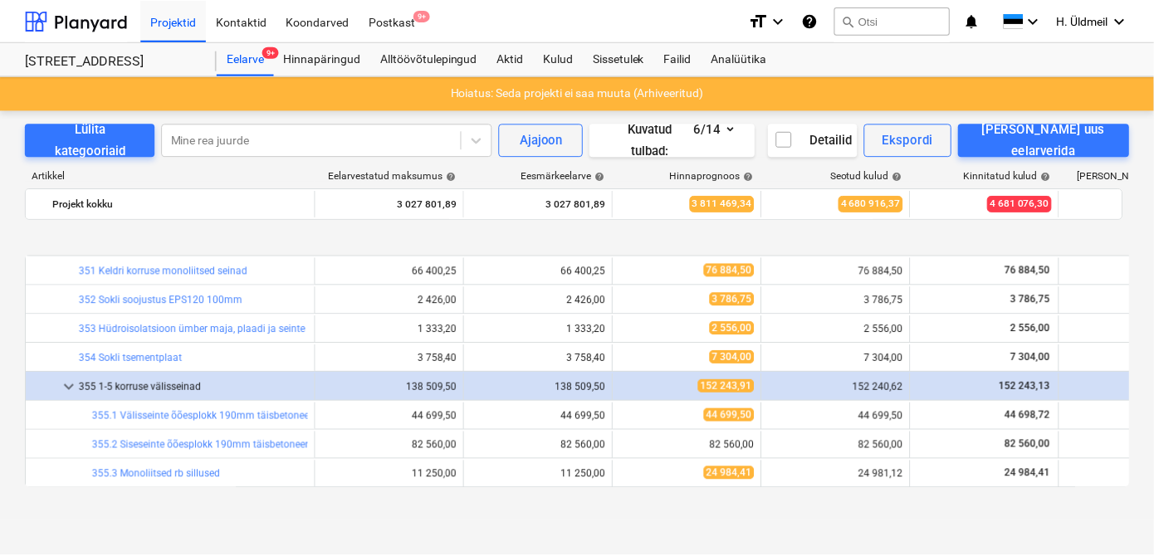
scroll to position [511, 0]
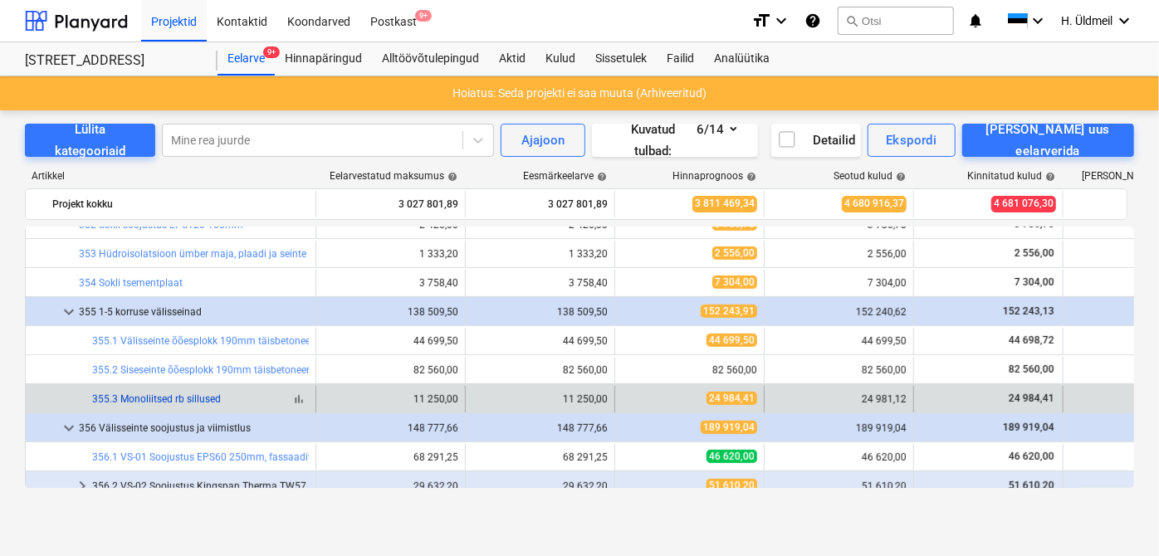
click at [151, 396] on link "355.3 Monoliitsed rb sillused" at bounding box center [156, 399] width 129 height 12
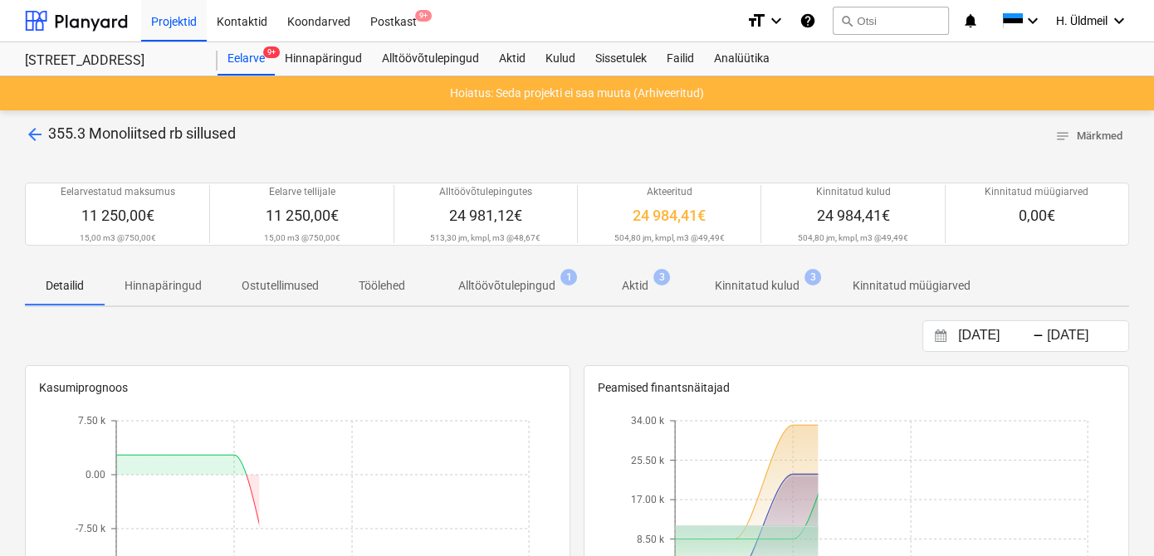
click at [491, 292] on p "Alltöövõtulepingud" at bounding box center [506, 285] width 97 height 17
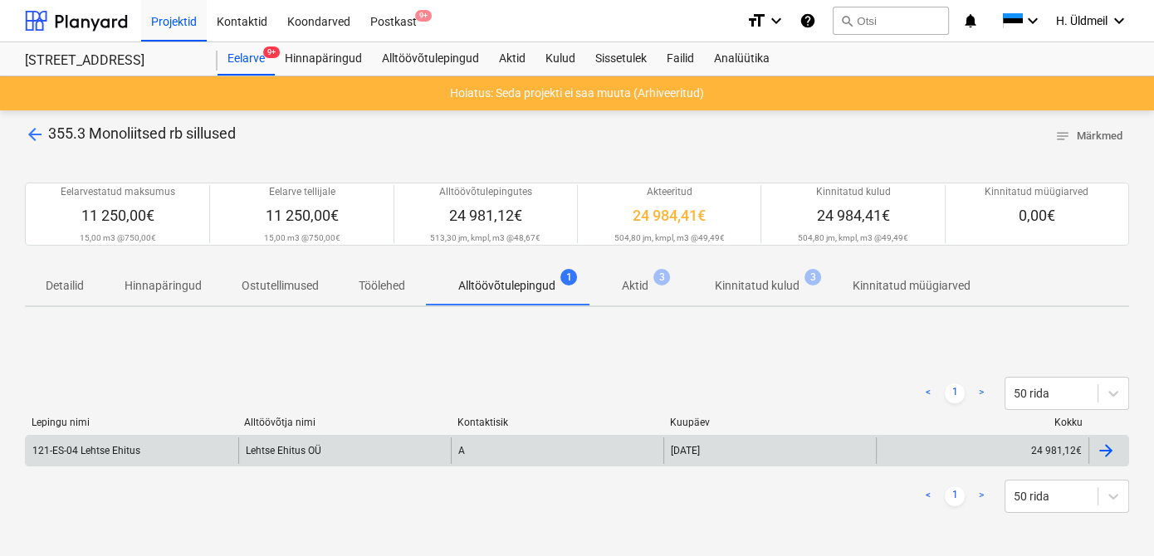
click at [279, 450] on div "Lehtse Ehitus OÜ" at bounding box center [344, 450] width 213 height 27
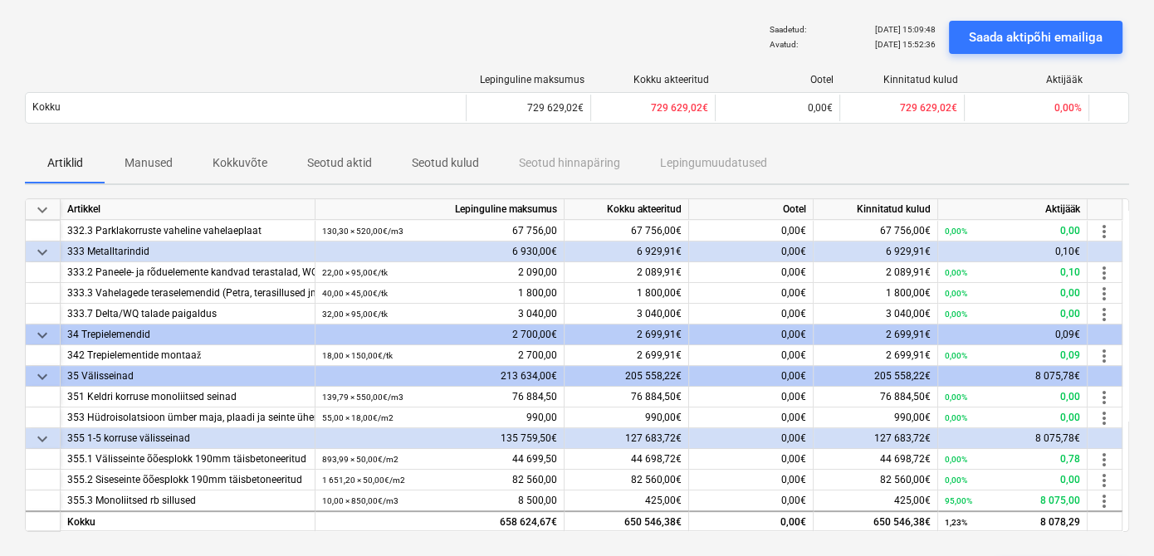
scroll to position [150, 0]
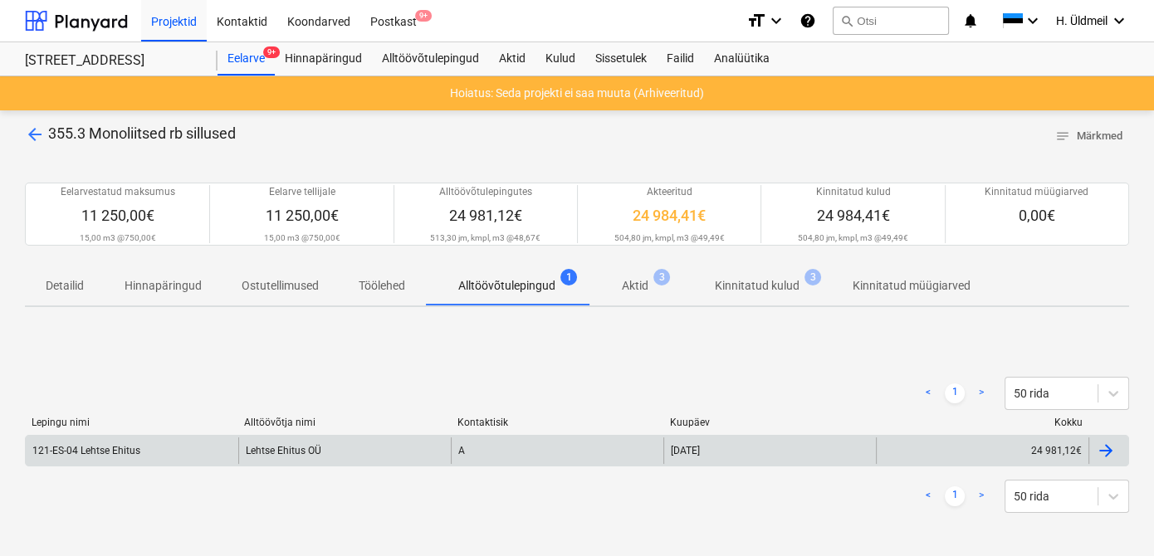
click at [272, 448] on div "Lehtse Ehitus OÜ" at bounding box center [344, 450] width 213 height 27
